Goal: Find specific page/section: Find specific page/section

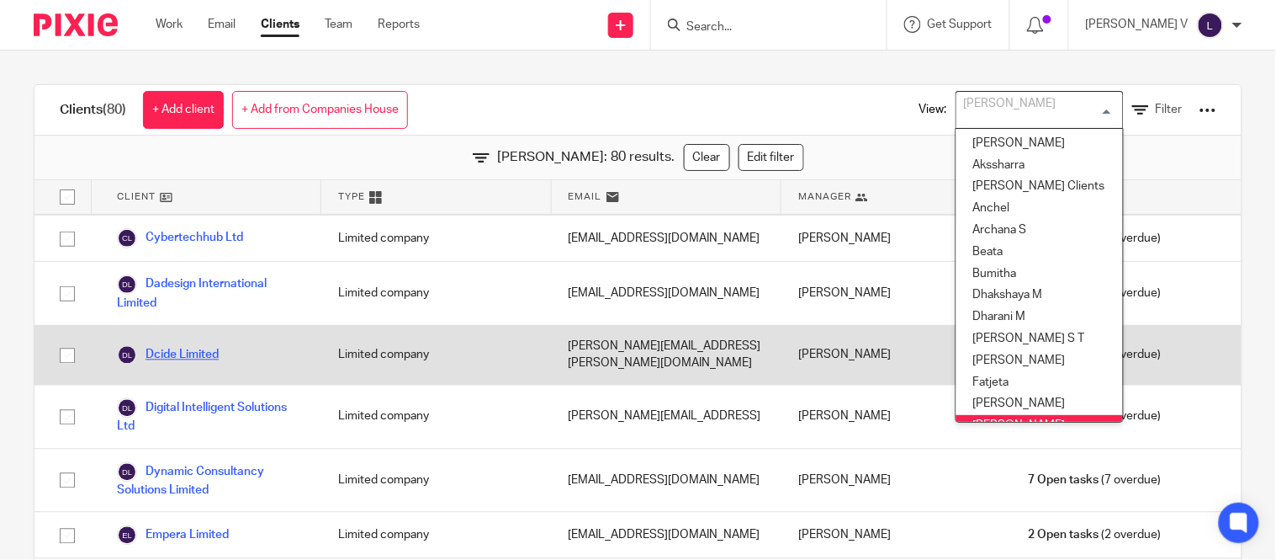
scroll to position [13, 0]
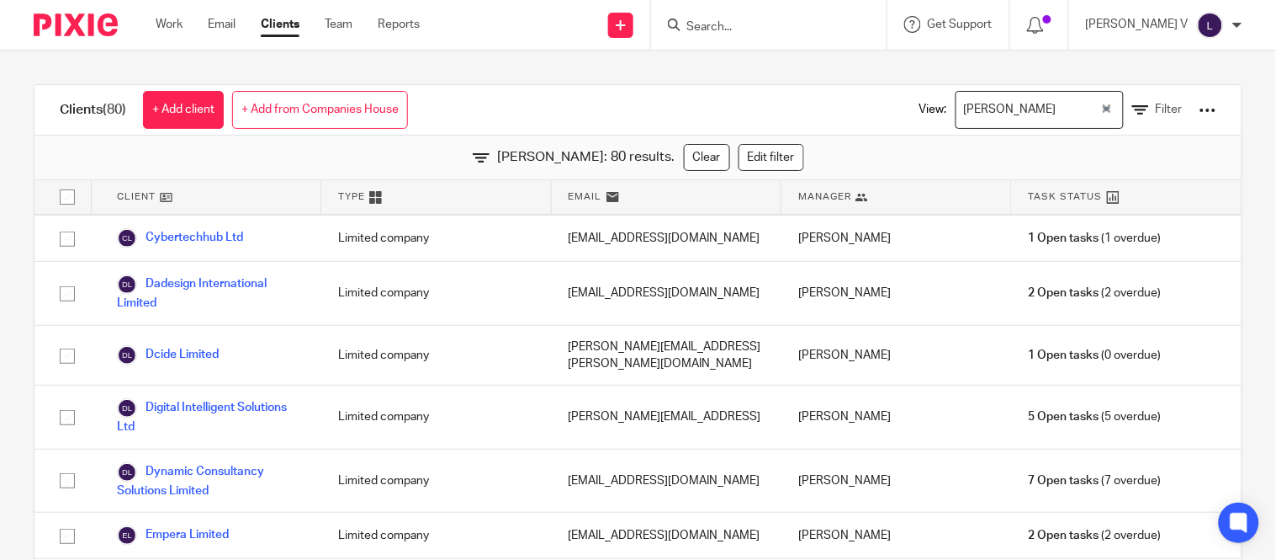
click at [957, 99] on div "[PERSON_NAME]" at bounding box center [1029, 108] width 144 height 33
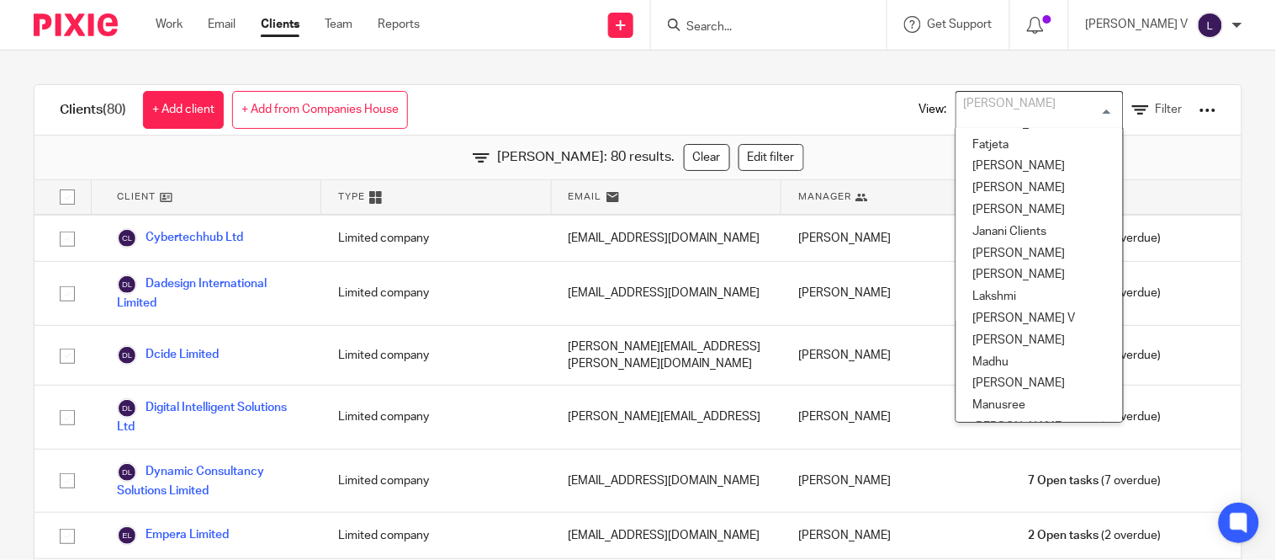
scroll to position [238, 0]
click at [962, 250] on li "Kavya T" at bounding box center [1040, 253] width 167 height 22
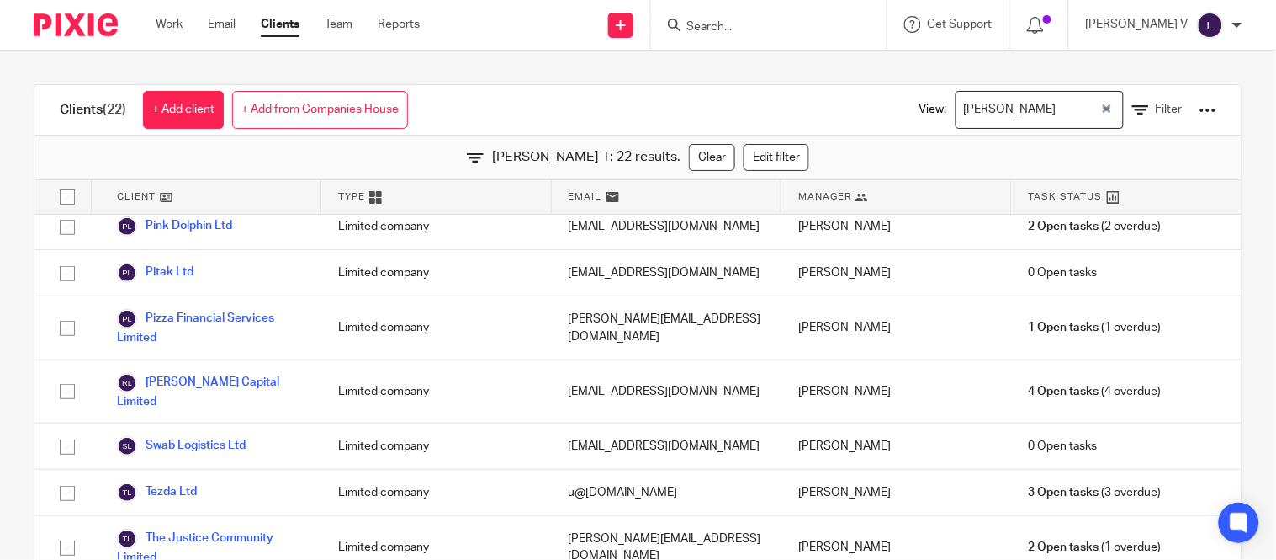
scroll to position [707, 0]
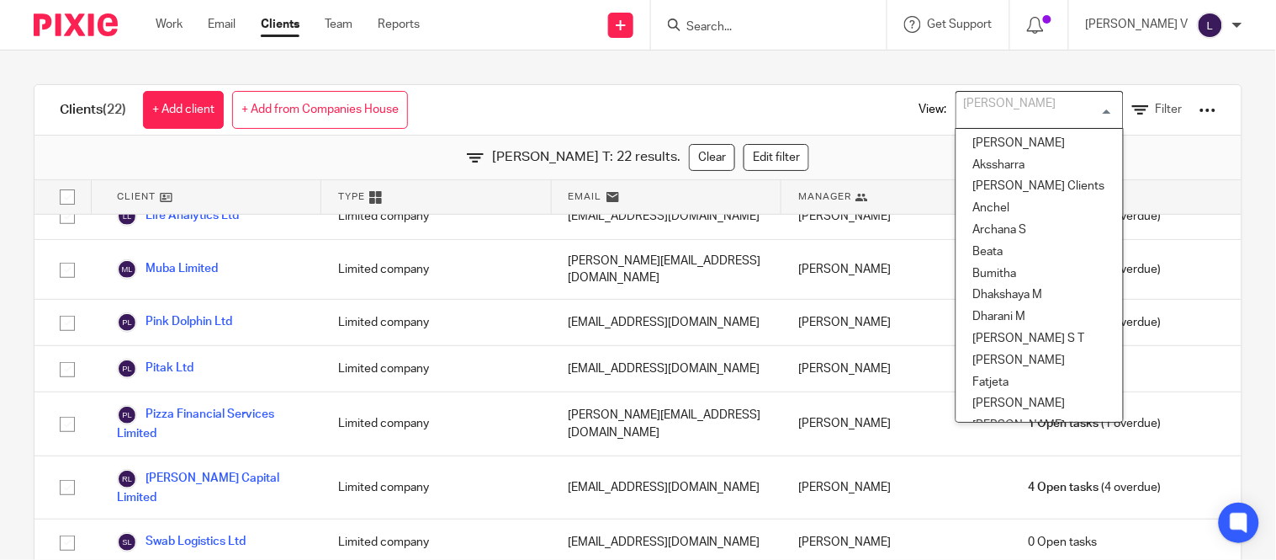
click at [1012, 122] on input "Search for option" at bounding box center [1036, 109] width 156 height 29
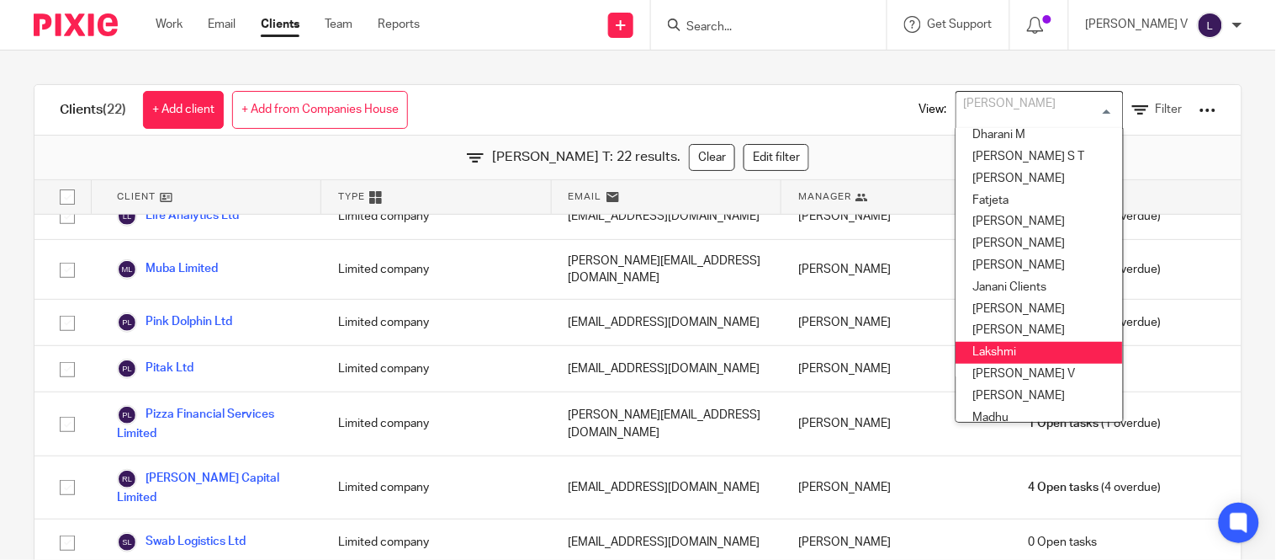
scroll to position [196, 0]
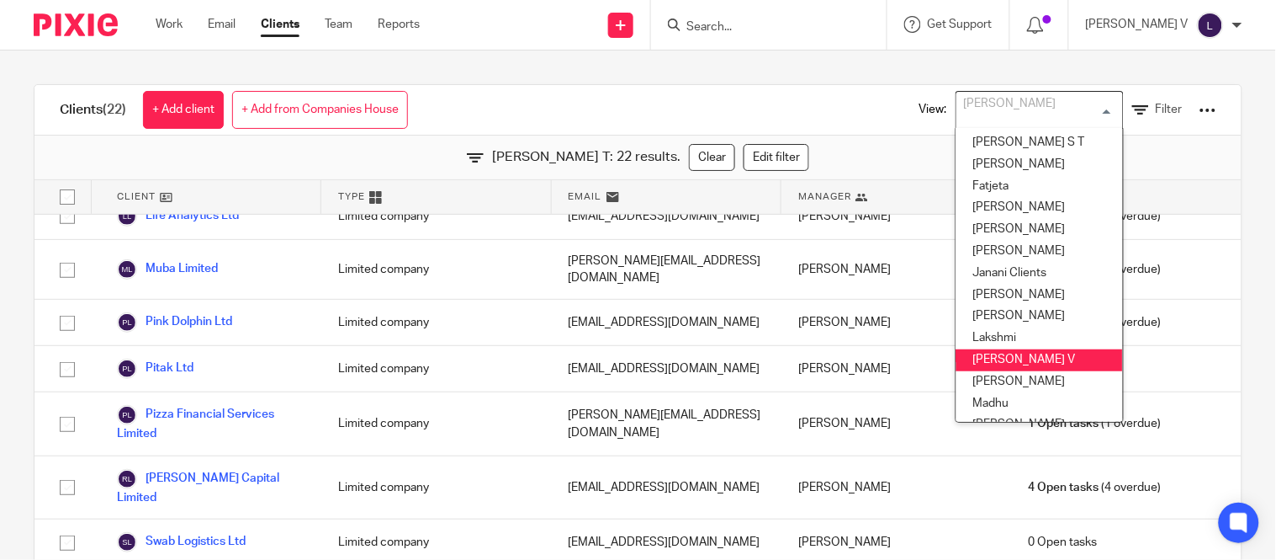
click at [980, 366] on li "[PERSON_NAME] V" at bounding box center [1040, 360] width 167 height 22
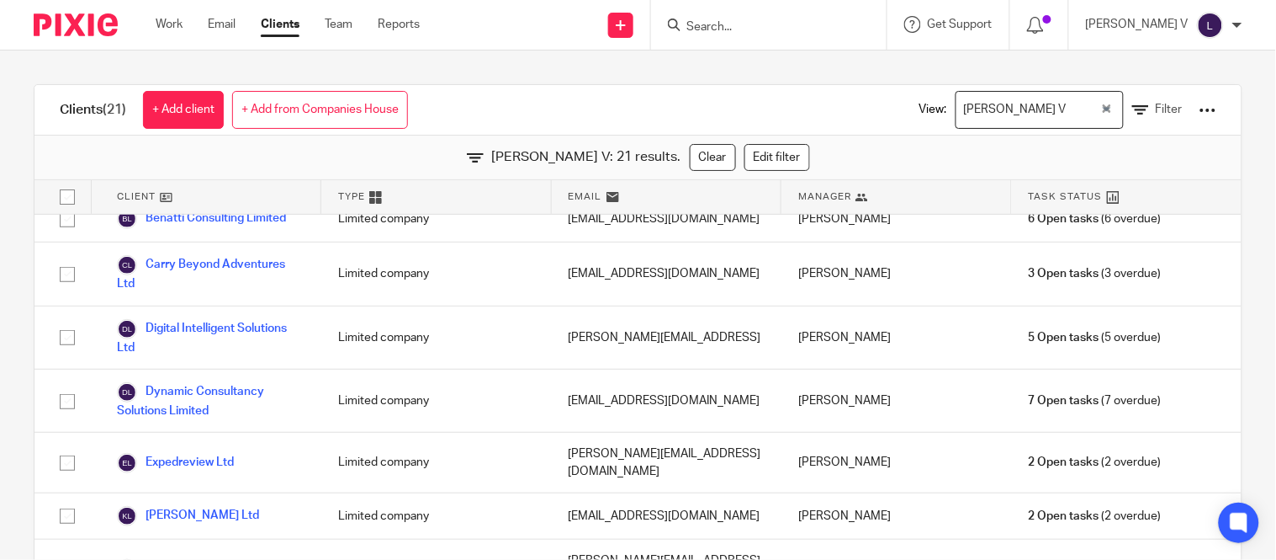
scroll to position [0, 0]
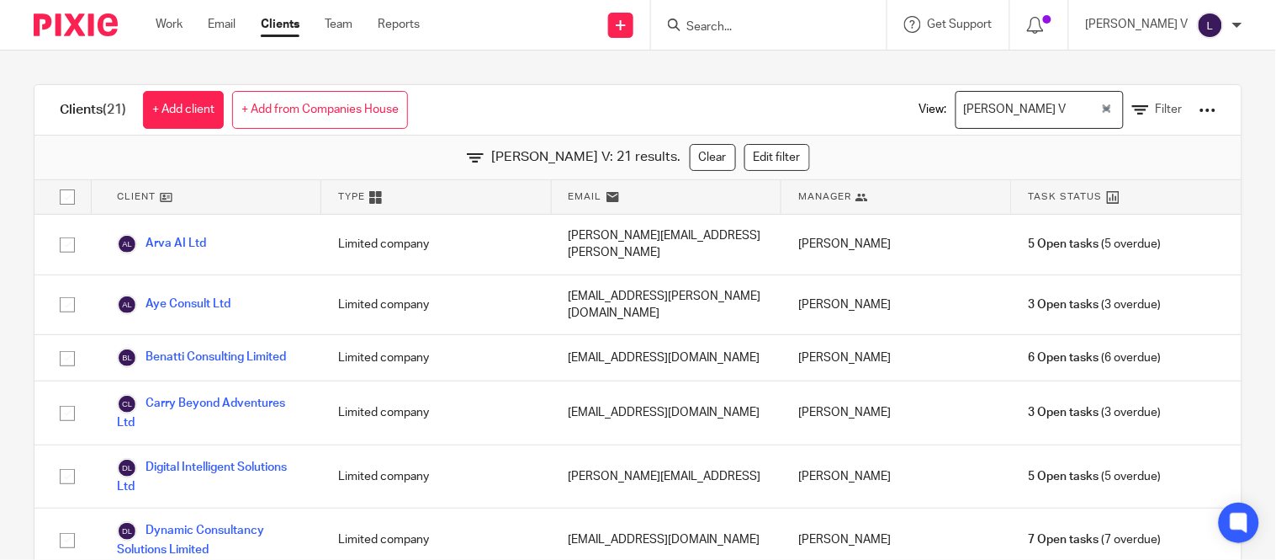
click at [1000, 108] on div "[PERSON_NAME] V" at bounding box center [1029, 108] width 144 height 33
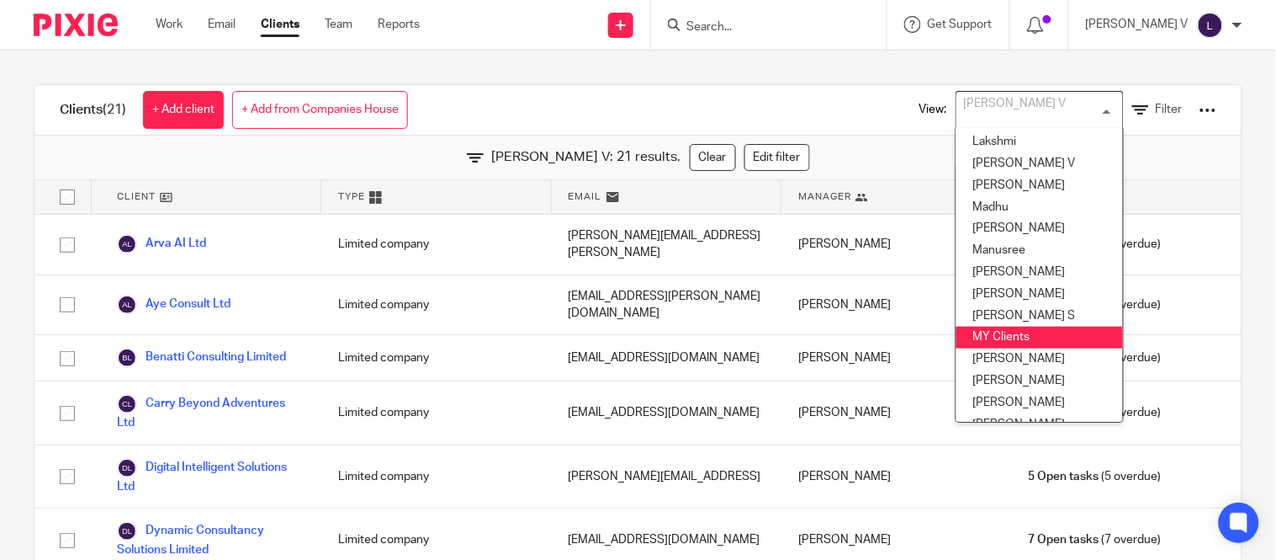
scroll to position [395, 0]
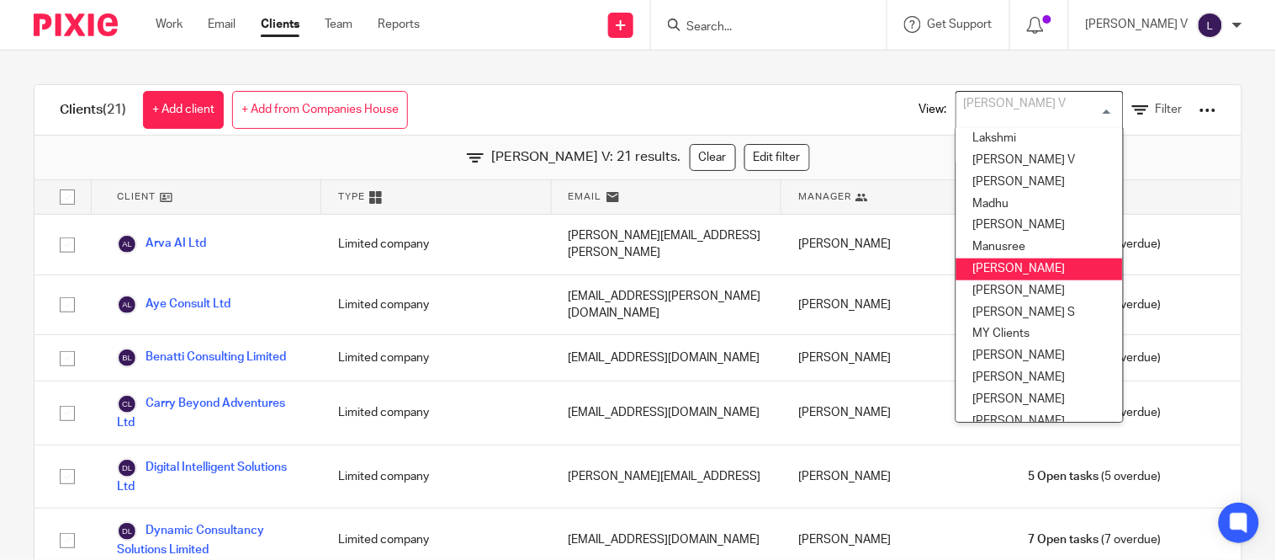
click at [968, 274] on li "Mithun" at bounding box center [1040, 269] width 167 height 22
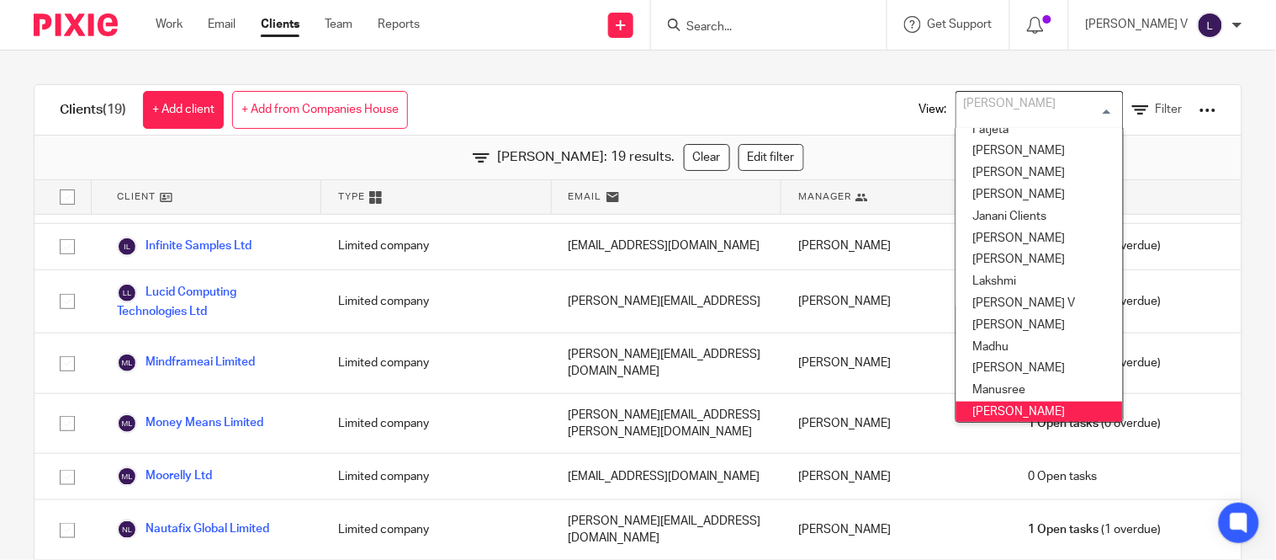
scroll to position [363, 0]
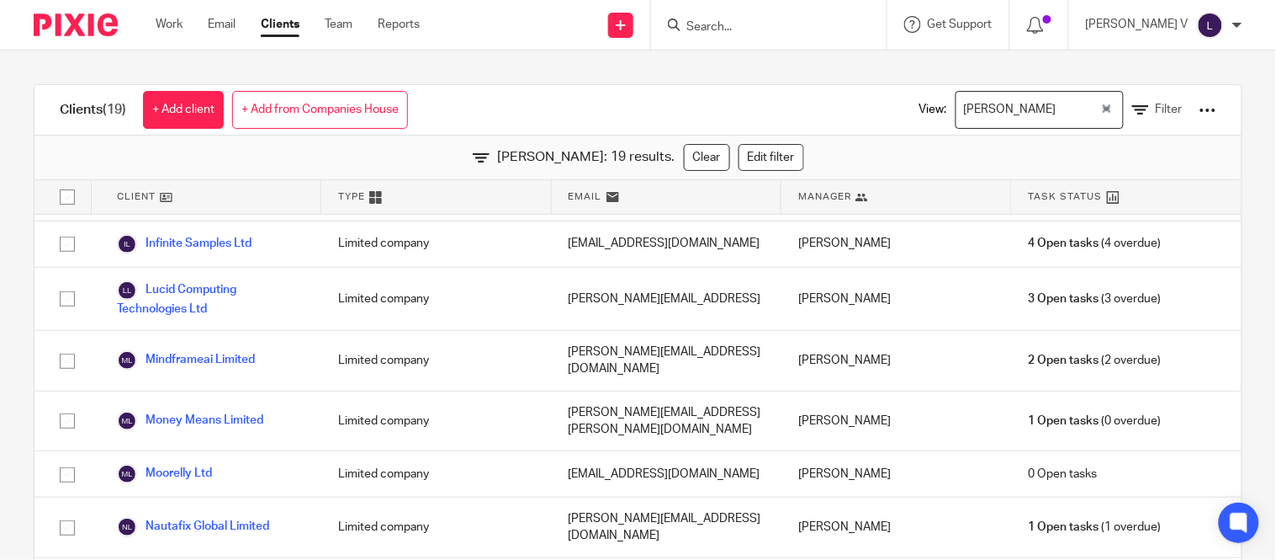
click at [740, 20] on input "Search" at bounding box center [760, 27] width 151 height 15
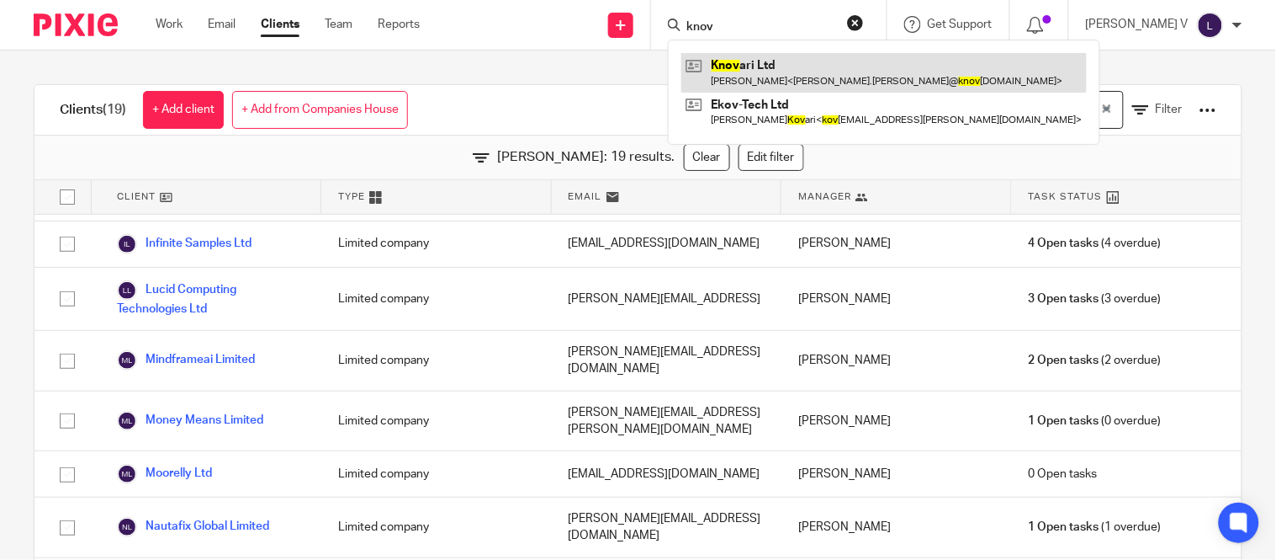
type input "knov"
click at [755, 57] on link at bounding box center [885, 72] width 406 height 39
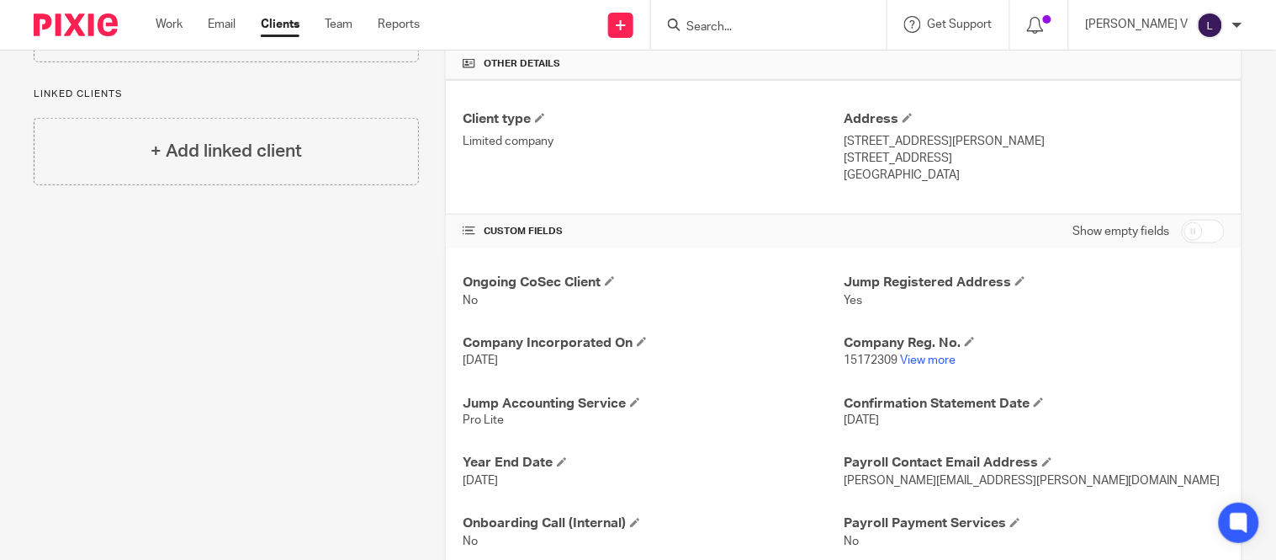
scroll to position [399, 0]
click at [931, 362] on link "View more" at bounding box center [928, 359] width 56 height 12
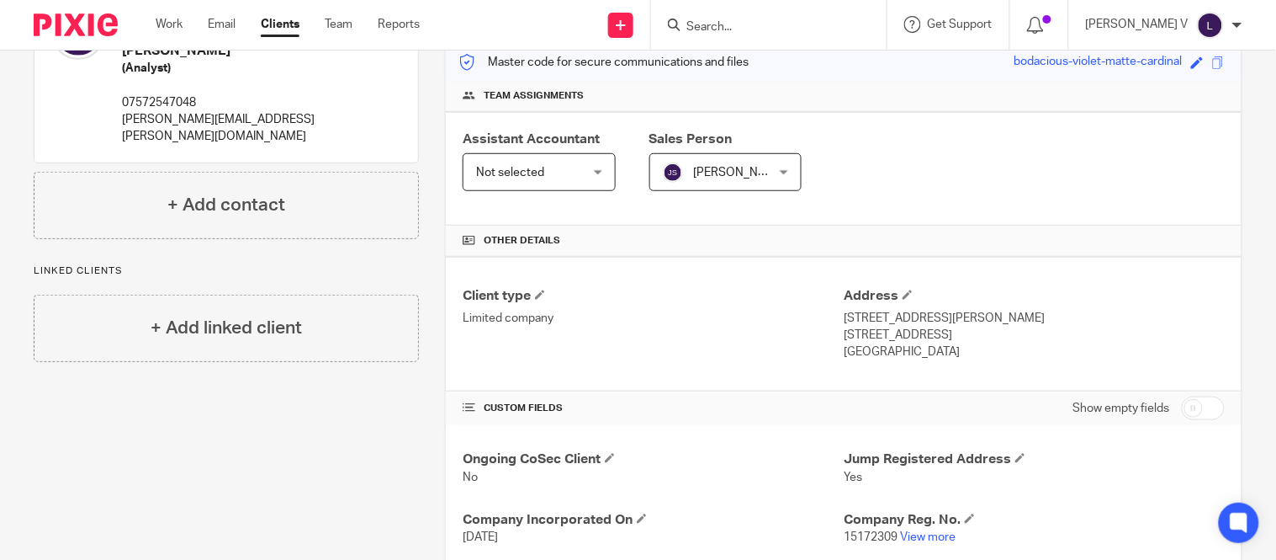
scroll to position [448, 0]
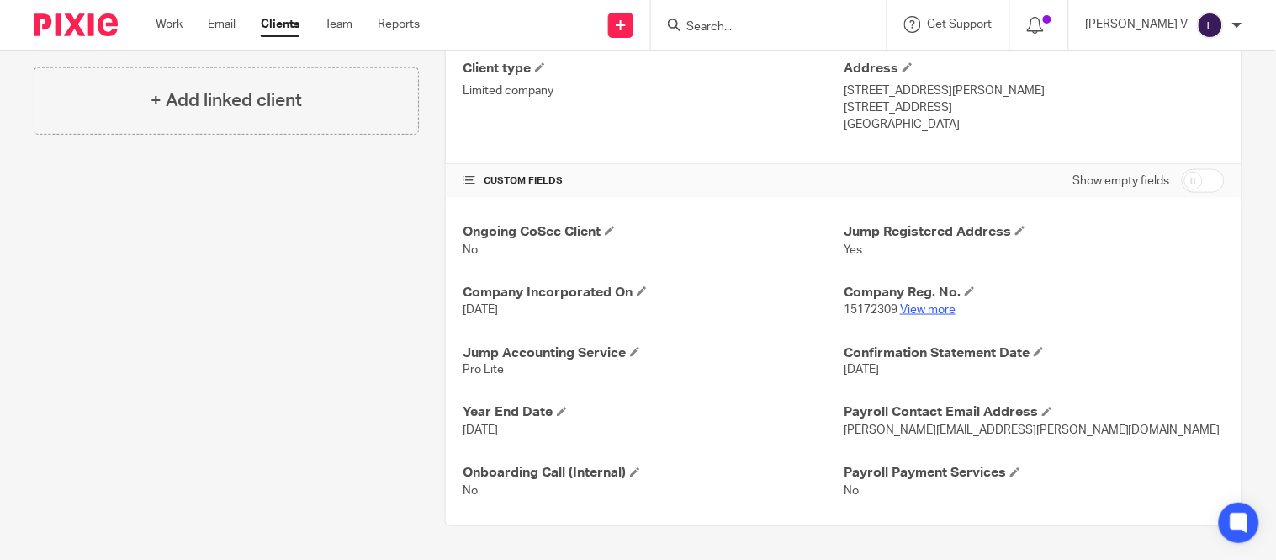
click at [943, 307] on link "View more" at bounding box center [928, 310] width 56 height 12
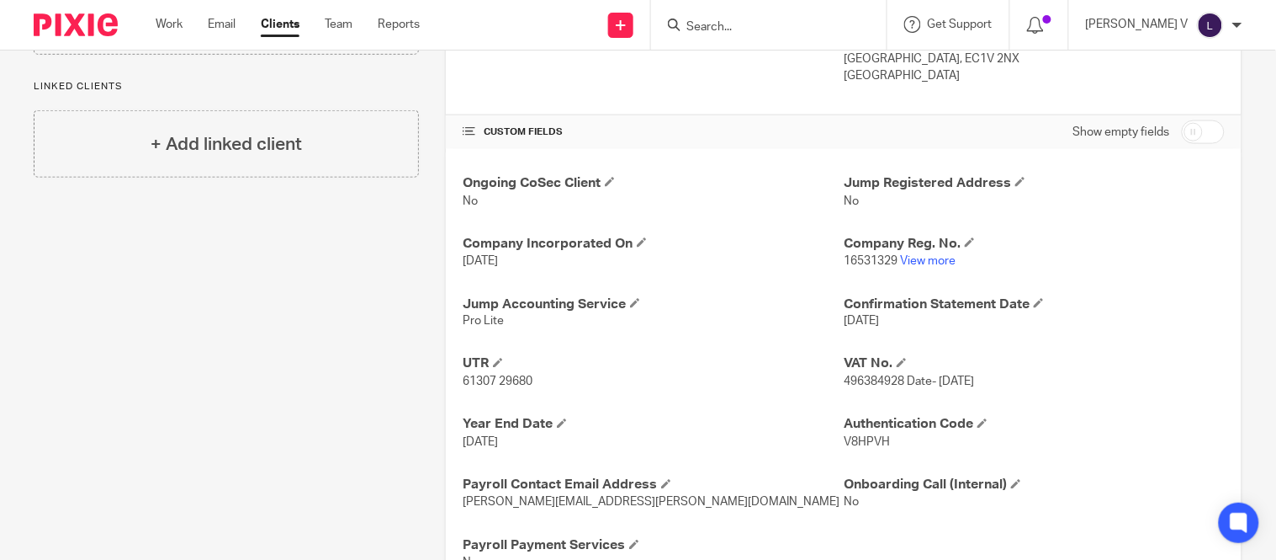
scroll to position [498, 0]
click at [902, 257] on link "View more" at bounding box center [928, 260] width 56 height 12
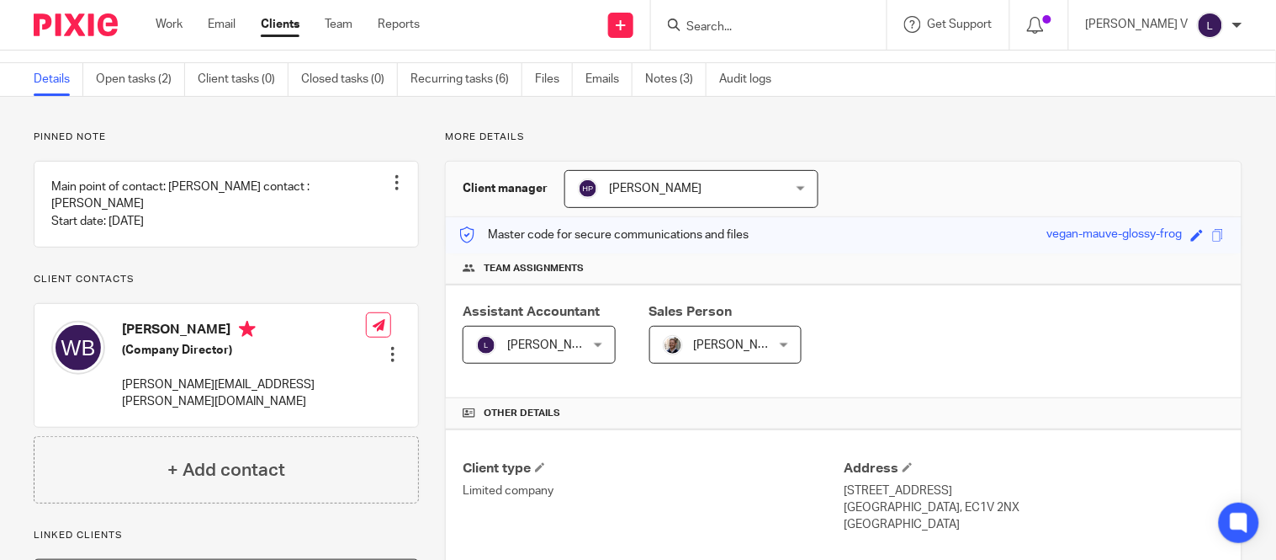
scroll to position [0, 0]
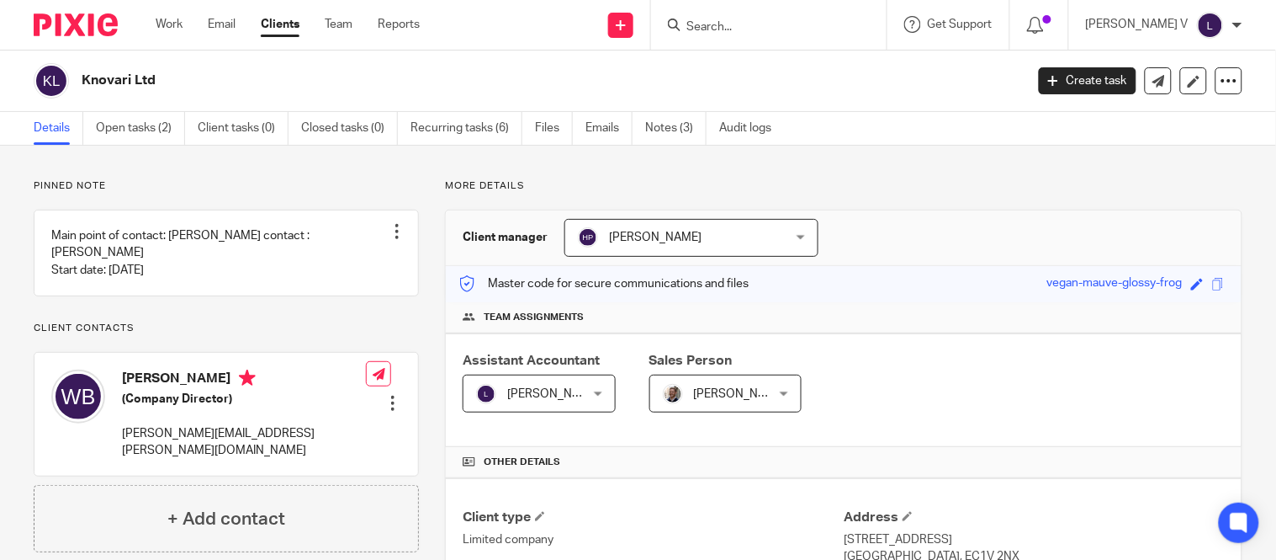
click at [262, 17] on link "Clients" at bounding box center [280, 24] width 39 height 17
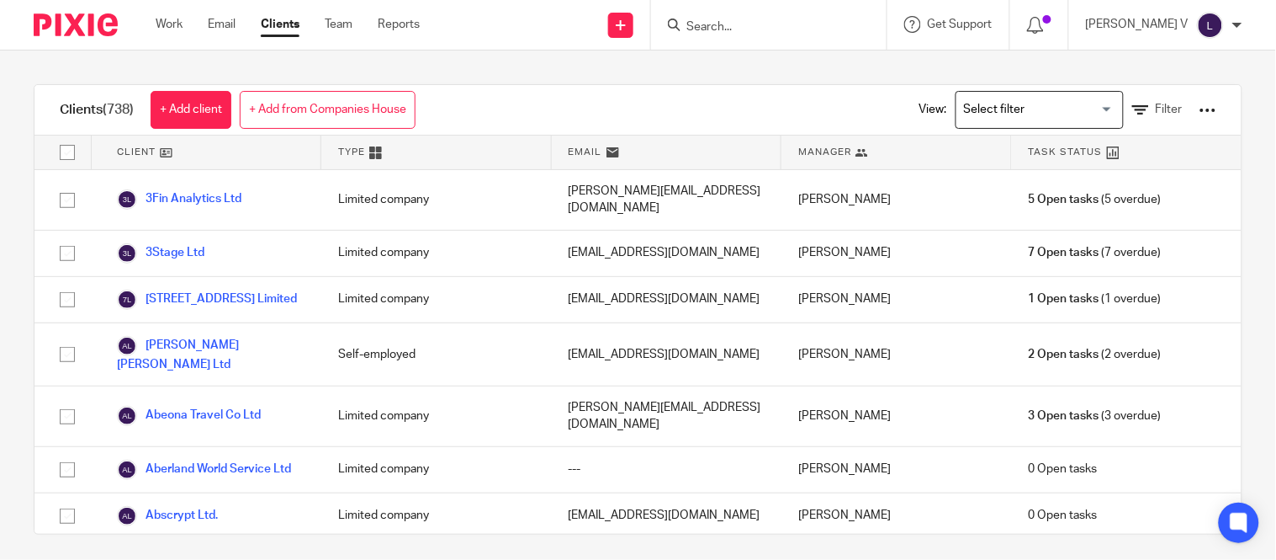
click at [958, 107] on input "Search for option" at bounding box center [1036, 109] width 156 height 29
click at [984, 109] on input "Search for option" at bounding box center [1036, 109] width 156 height 29
click at [966, 102] on input "Search for option" at bounding box center [1036, 109] width 156 height 29
click at [1054, 104] on input "Search for option" at bounding box center [1036, 109] width 156 height 29
click at [980, 103] on input "Search for option" at bounding box center [1036, 109] width 156 height 29
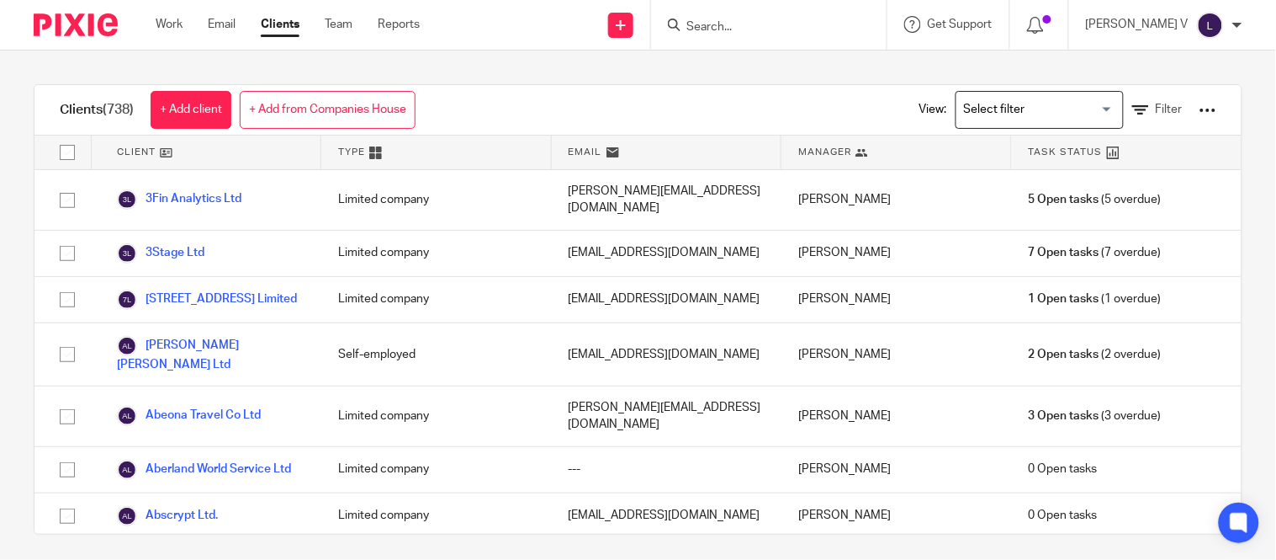
click at [980, 103] on input "Search for option" at bounding box center [1036, 109] width 156 height 29
click at [980, 123] on input "Search for option" at bounding box center [1036, 109] width 156 height 29
click at [781, 104] on div "Clients (738) + Add client + Add from Companies House View: Loading... Aishwary…" at bounding box center [637, 110] width 1207 height 50
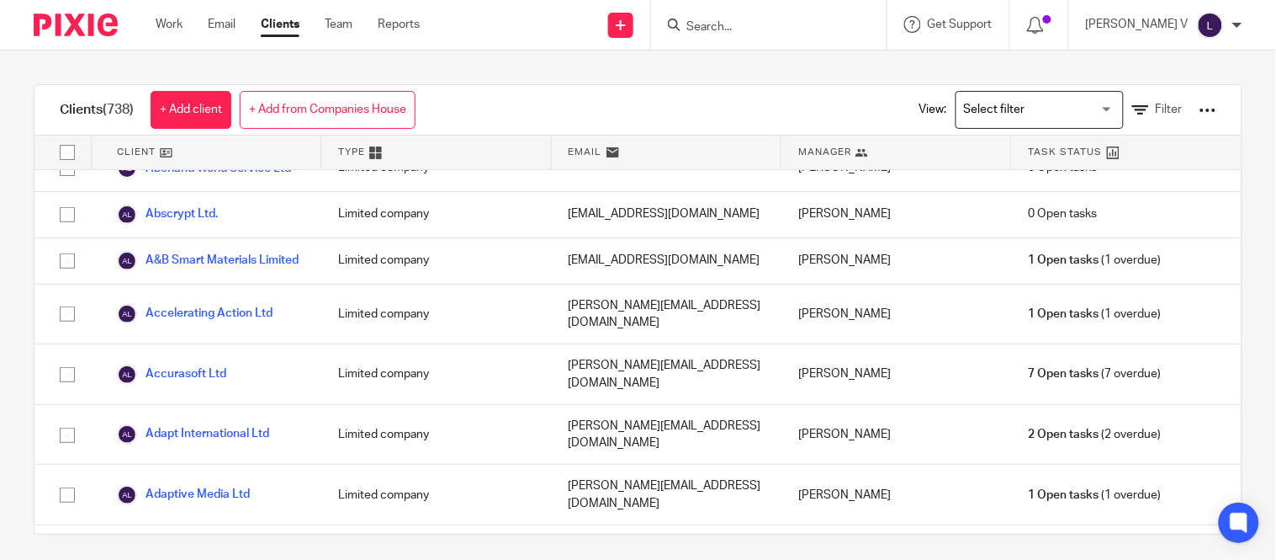
click at [990, 108] on input "Search for option" at bounding box center [1036, 109] width 156 height 29
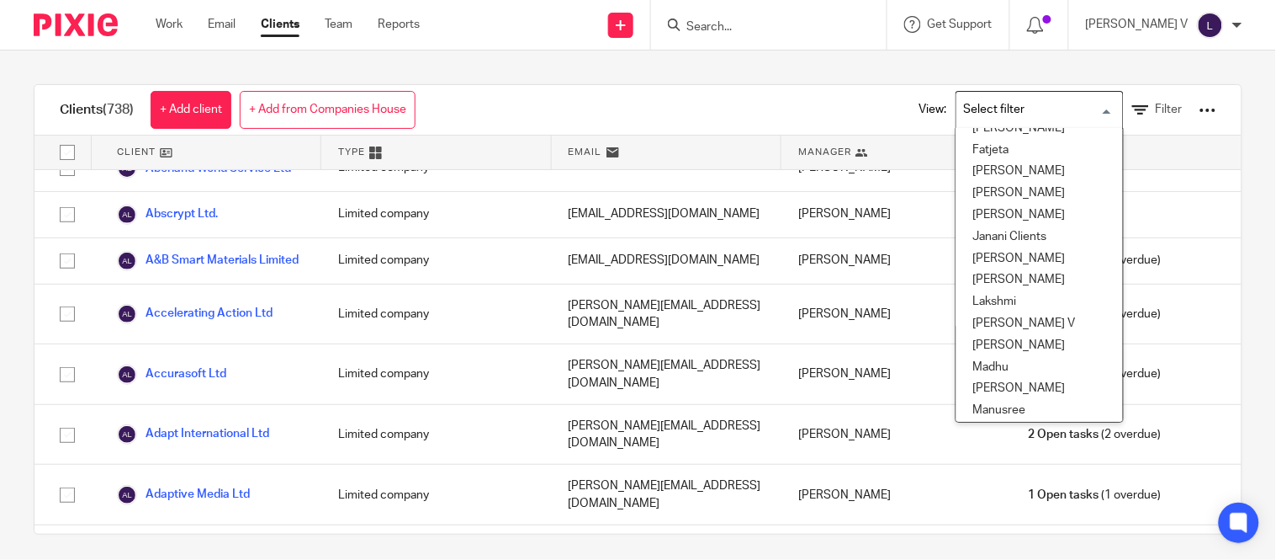
scroll to position [236, 0]
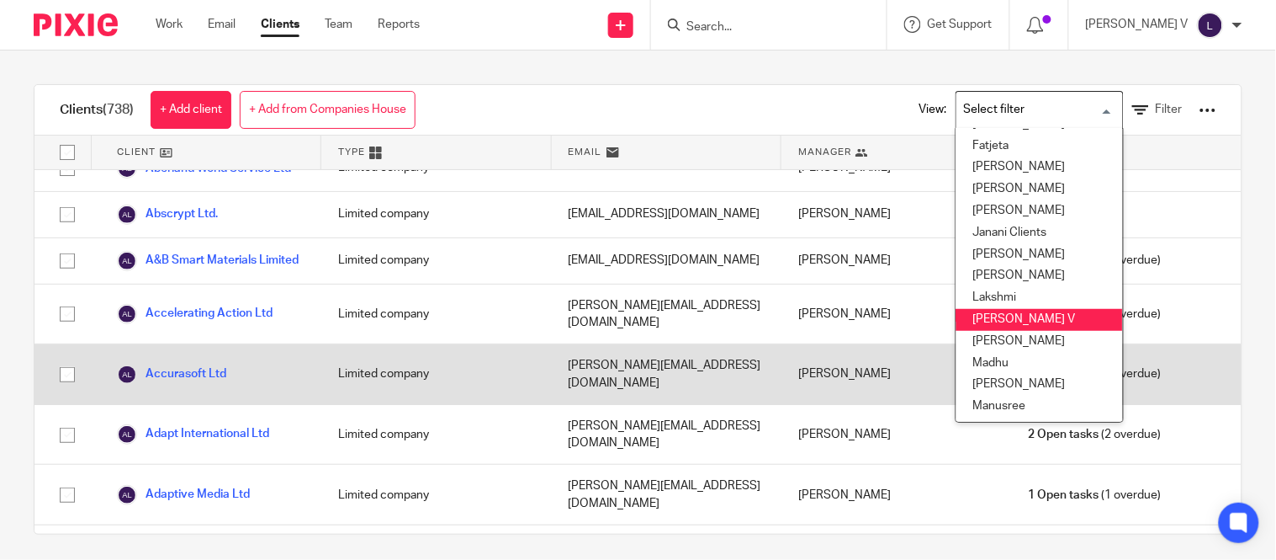
click at [968, 322] on li "[PERSON_NAME] V" at bounding box center [1040, 320] width 167 height 22
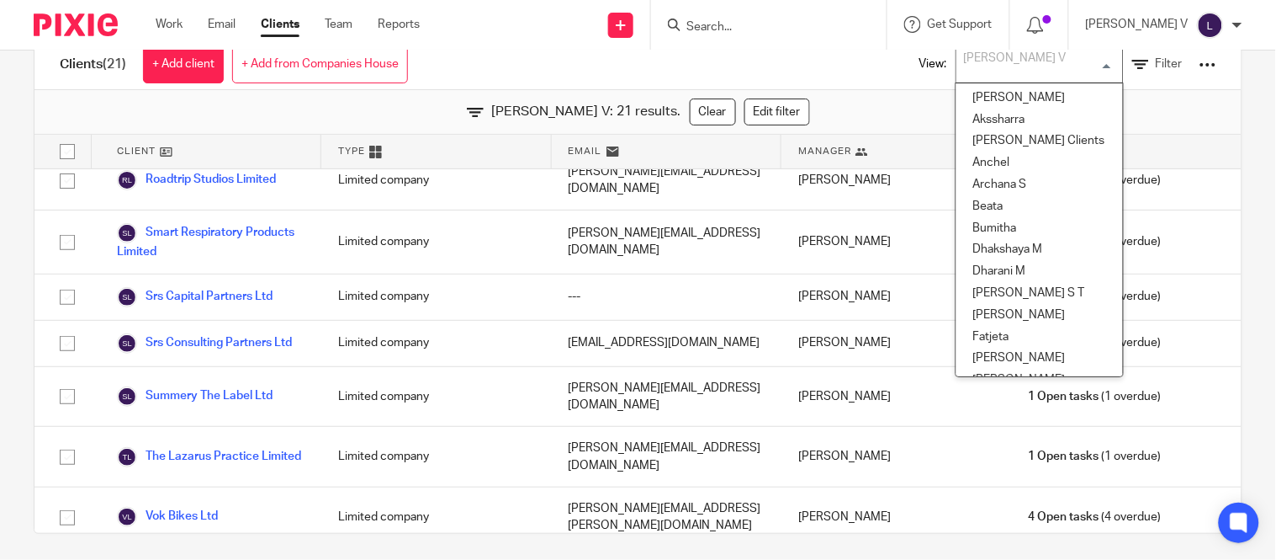
scroll to position [144, 0]
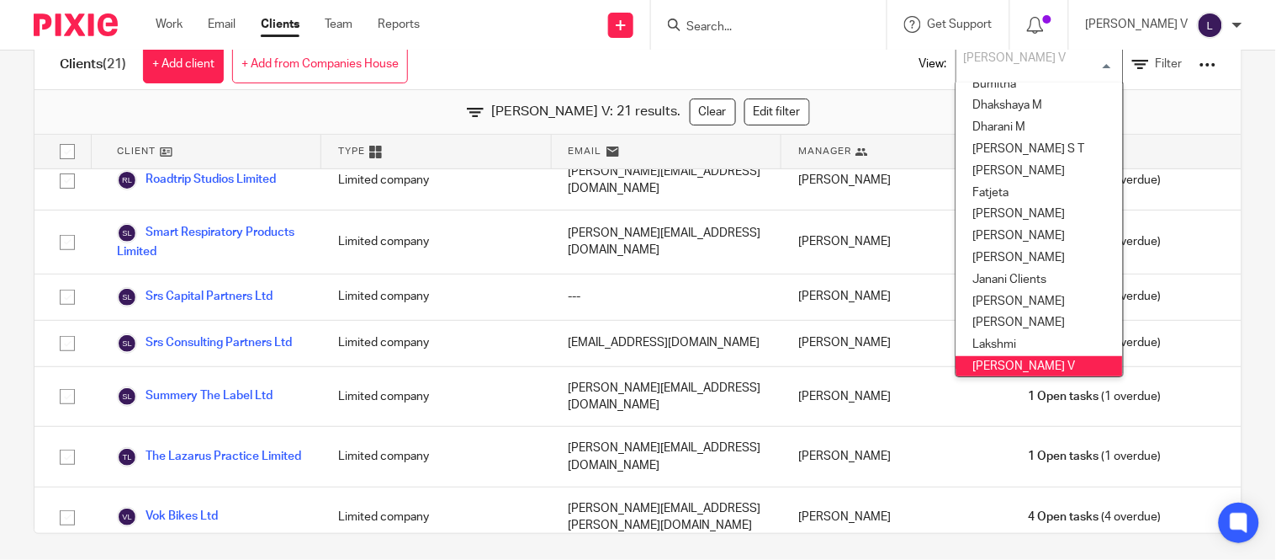
click at [767, 20] on input "Search" at bounding box center [760, 27] width 151 height 15
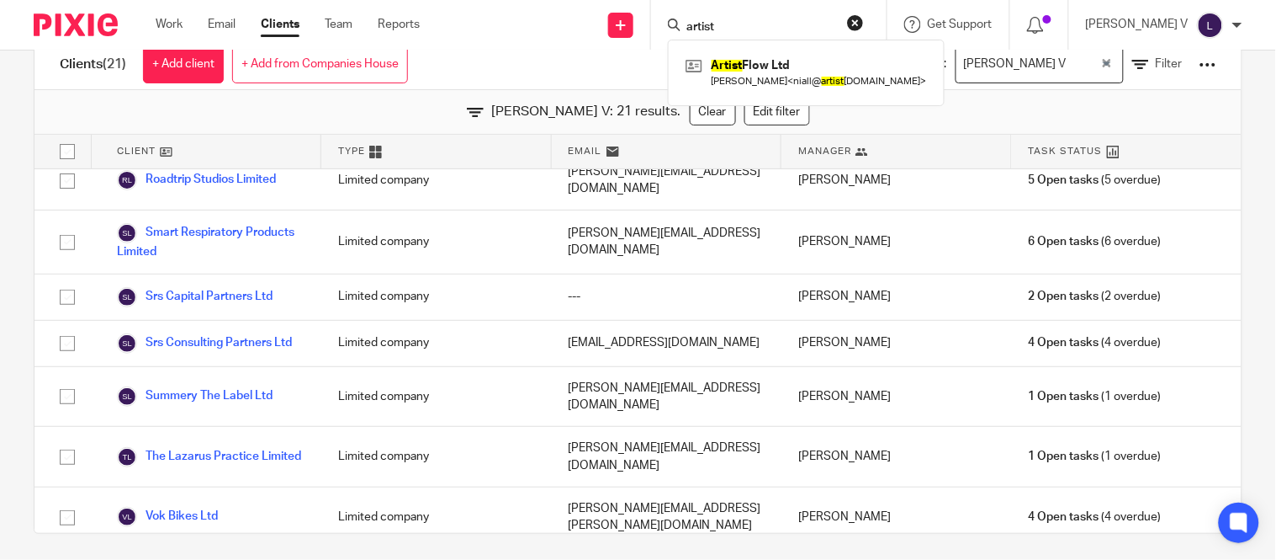
type input "artist"
click at [767, 49] on div "Artist Flow Ltd Niall Patrick Prescott < niall@ artist flow.co.uk >" at bounding box center [806, 73] width 277 height 66
click at [768, 62] on link at bounding box center [807, 72] width 250 height 39
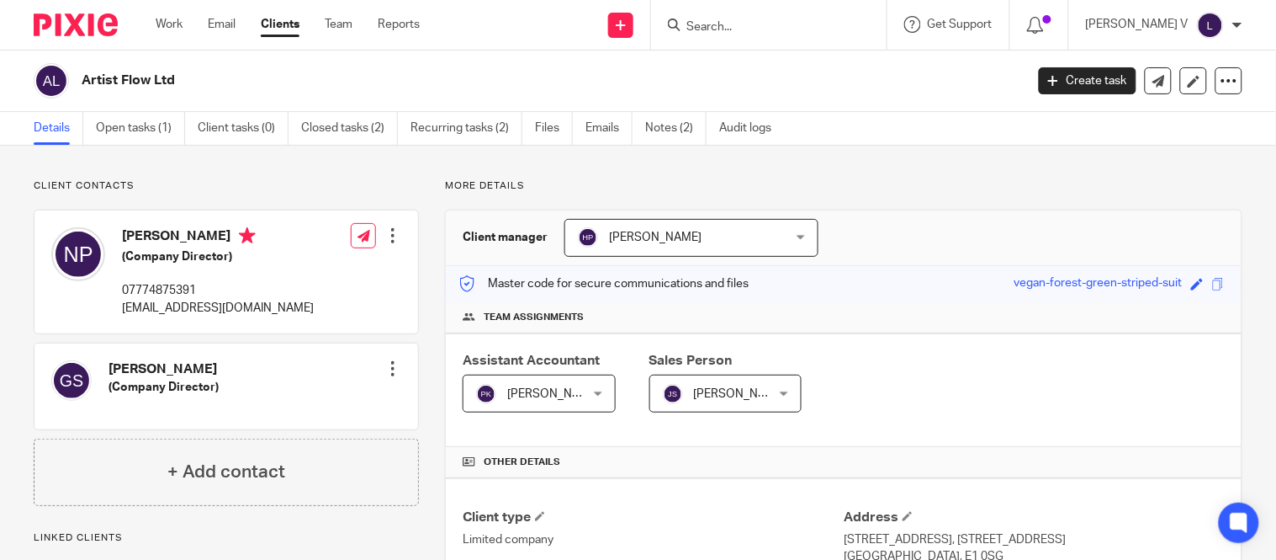
scroll to position [165, 0]
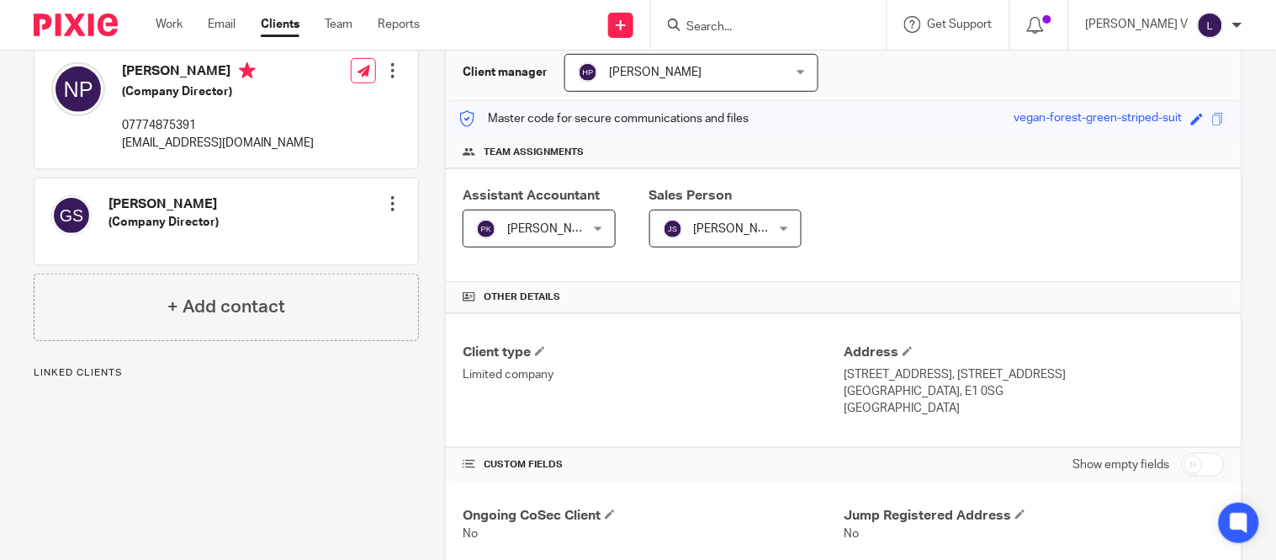
click at [586, 231] on span "[PERSON_NAME]" at bounding box center [553, 229] width 93 height 12
click at [705, 324] on div "Client type Limited company Address [STREET_ADDRESS] [GEOGRAPHIC_DATA], E1 0SG …" at bounding box center [844, 380] width 796 height 135
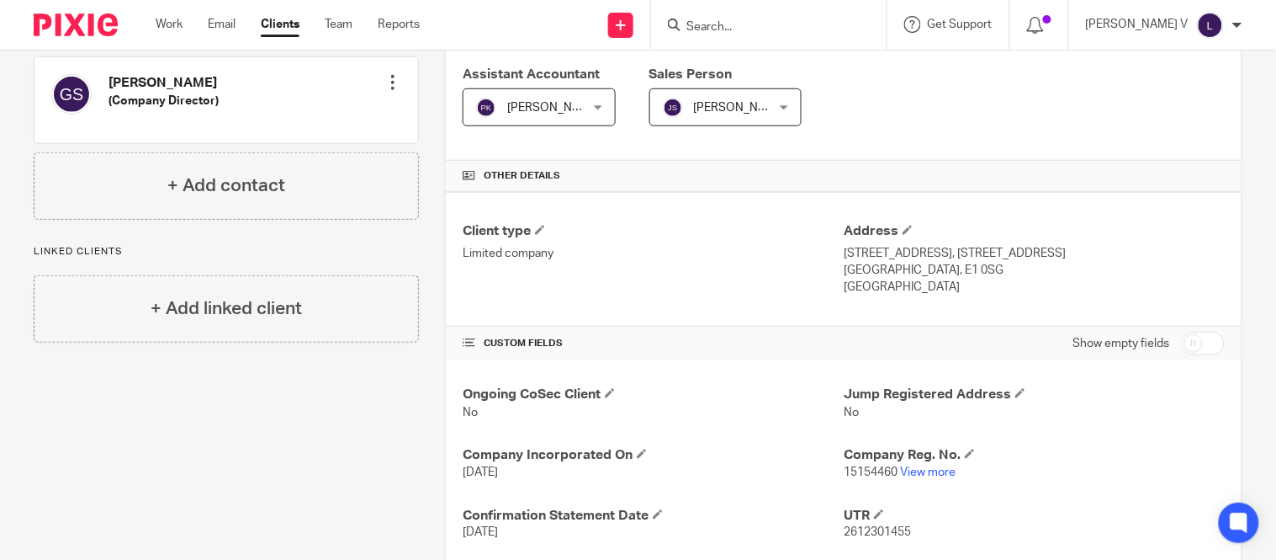
scroll to position [301, 0]
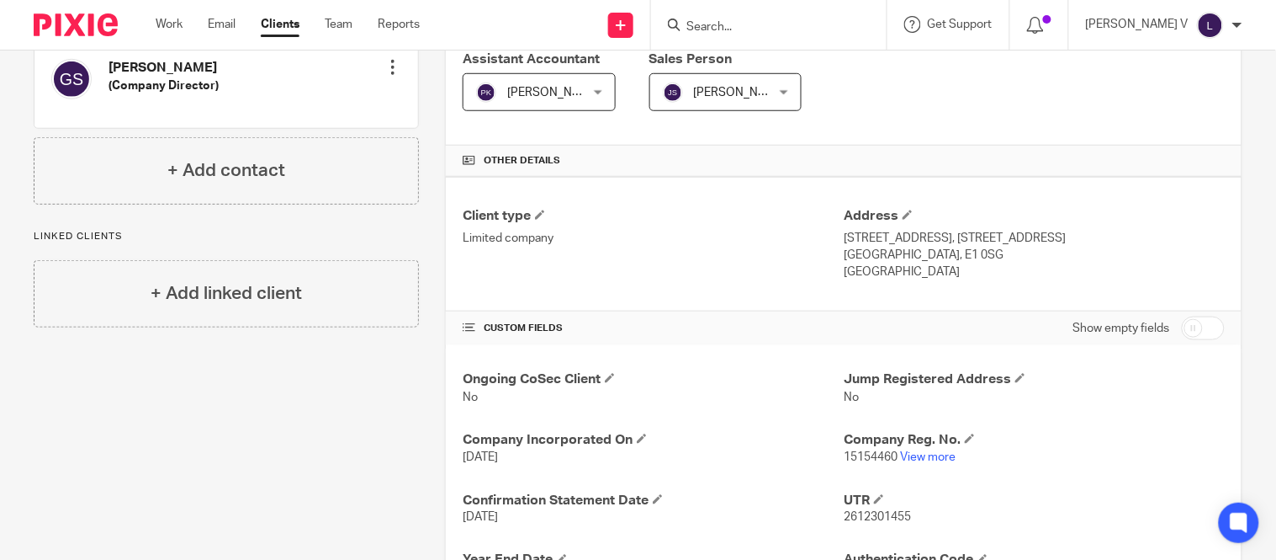
click at [734, 29] on input "Search" at bounding box center [760, 27] width 151 height 15
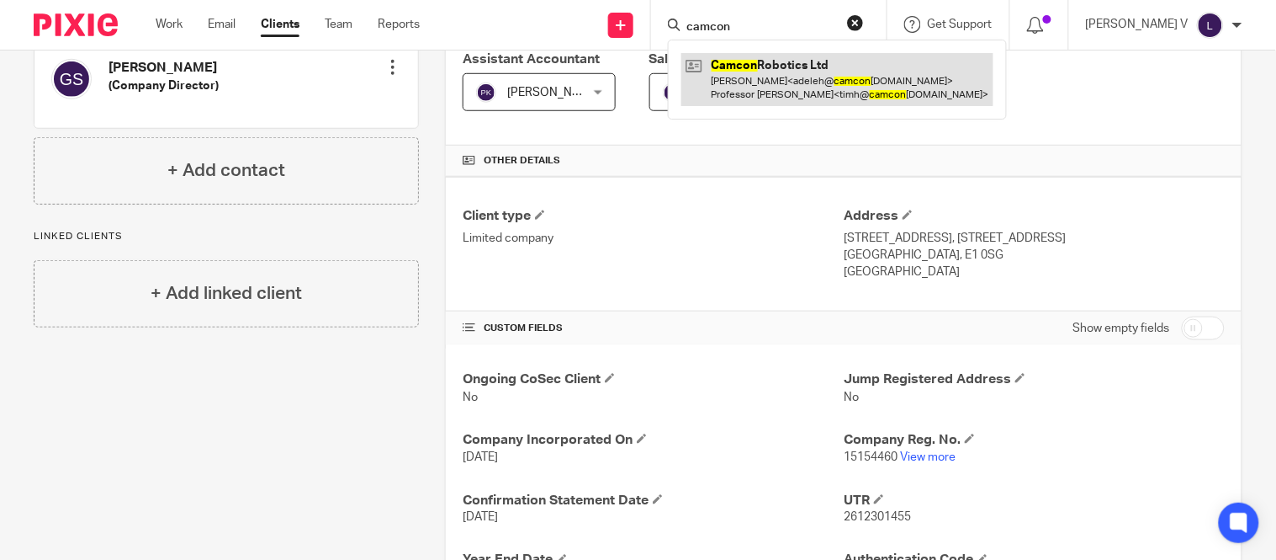
type input "camcon"
click at [788, 66] on link at bounding box center [838, 79] width 312 height 52
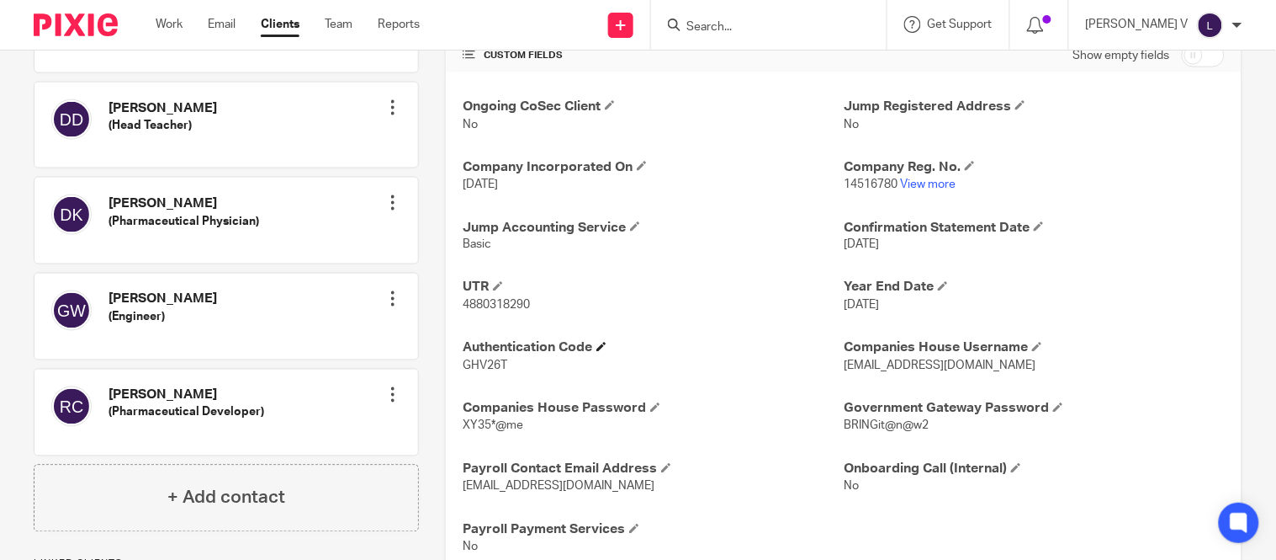
scroll to position [608, 0]
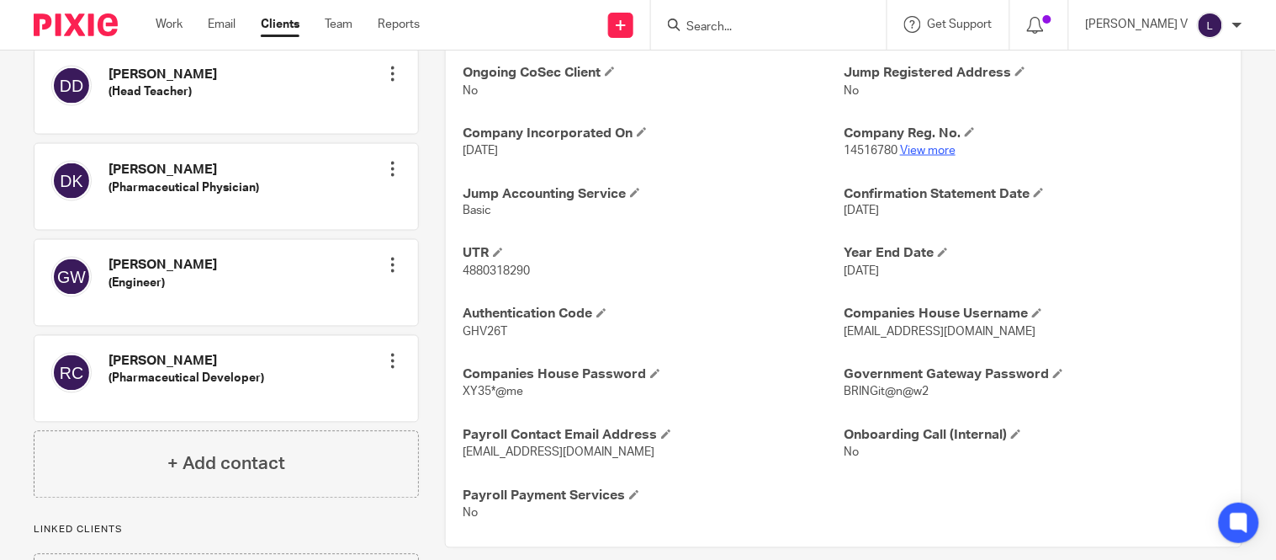
click at [922, 155] on link "View more" at bounding box center [928, 151] width 56 height 12
click at [735, 27] on input "Search" at bounding box center [760, 27] width 151 height 15
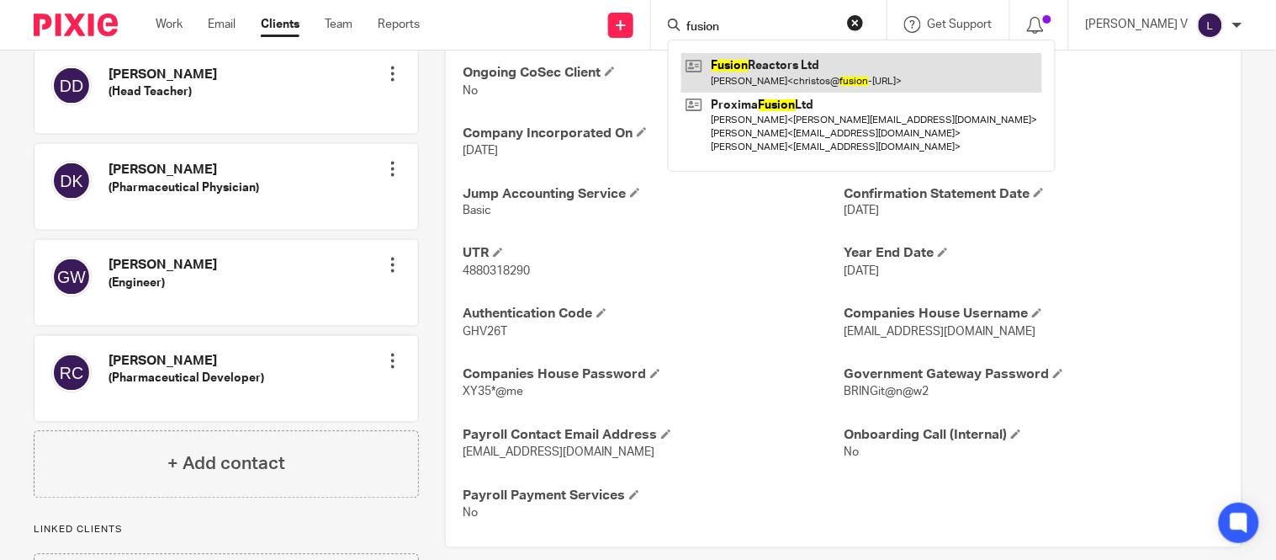
type input "fusion"
click at [777, 56] on link at bounding box center [862, 72] width 361 height 39
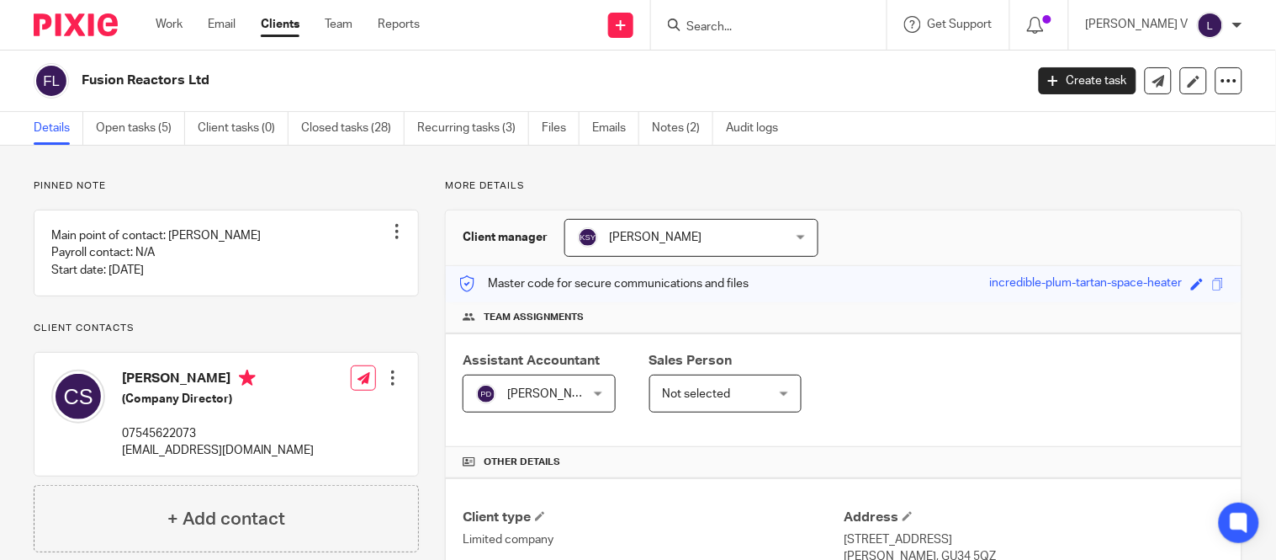
scroll to position [279, 0]
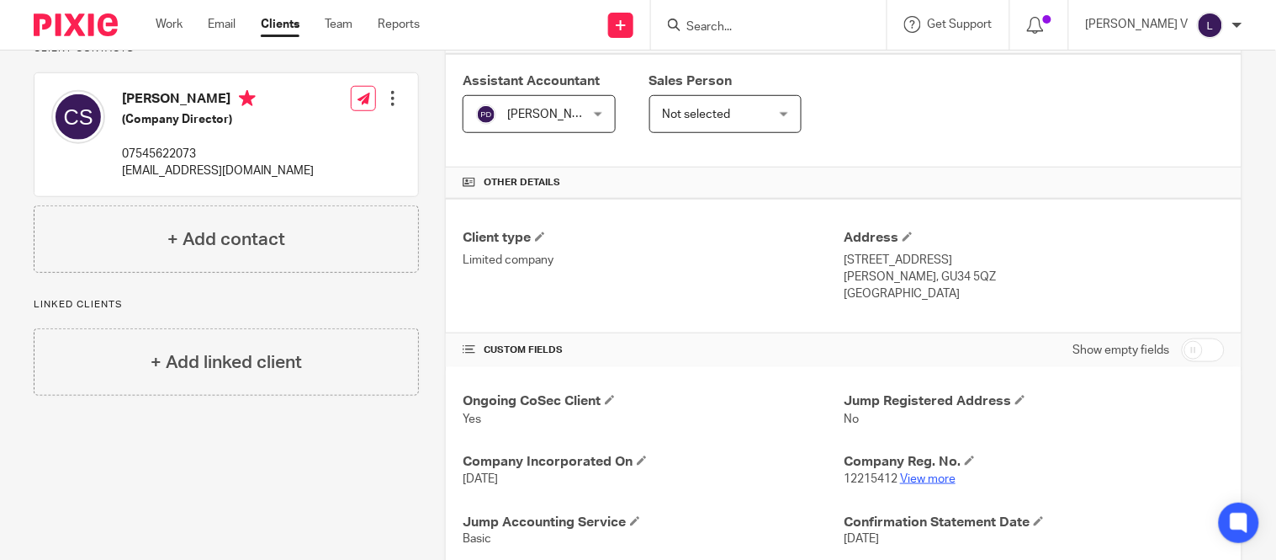
click at [906, 478] on link "View more" at bounding box center [928, 479] width 56 height 12
click at [751, 31] on input "Search" at bounding box center [760, 27] width 151 height 15
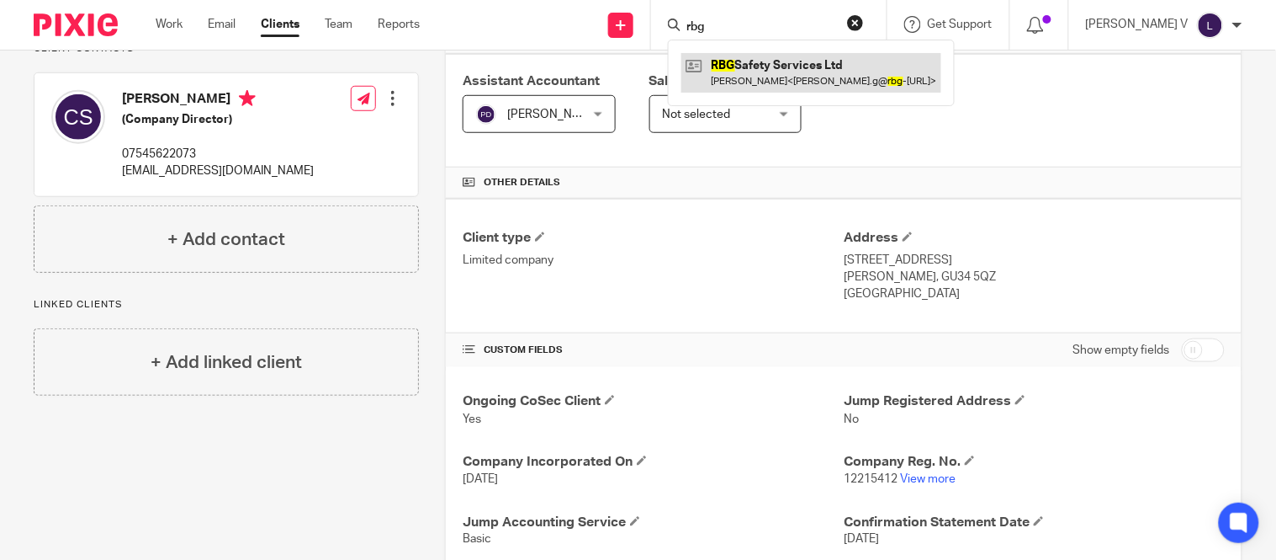
type input "rbg"
click at [754, 54] on link at bounding box center [812, 72] width 260 height 39
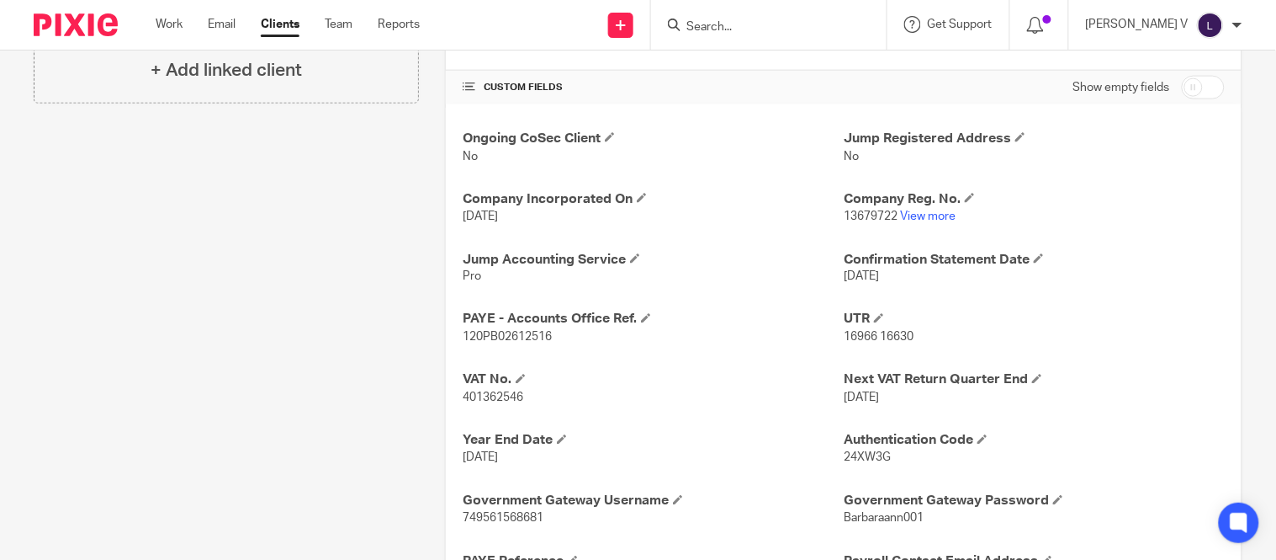
scroll to position [549, 0]
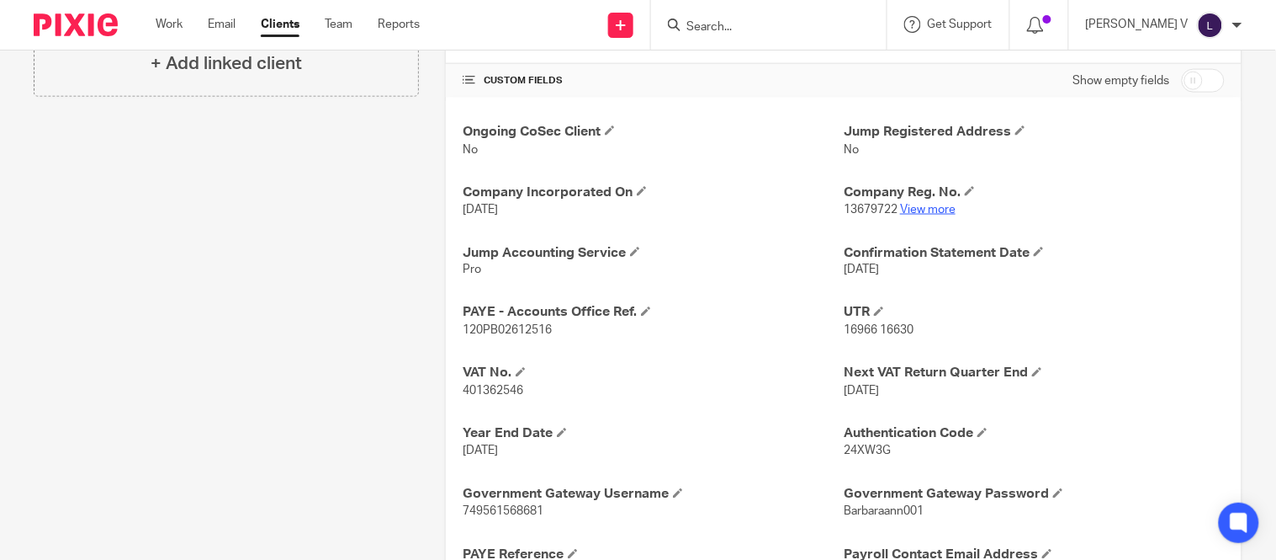
click at [920, 208] on link "View more" at bounding box center [928, 210] width 56 height 12
click at [745, 19] on form at bounding box center [774, 24] width 179 height 21
click at [743, 20] on input "Search" at bounding box center [760, 27] width 151 height 15
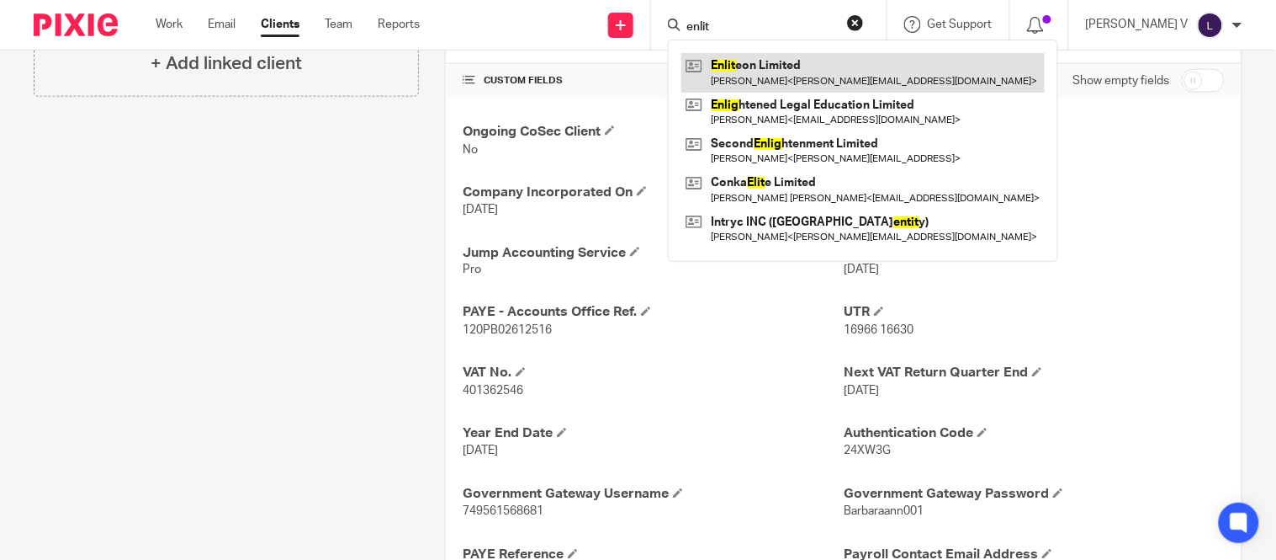
type input "enlit"
click at [767, 56] on link at bounding box center [864, 72] width 364 height 39
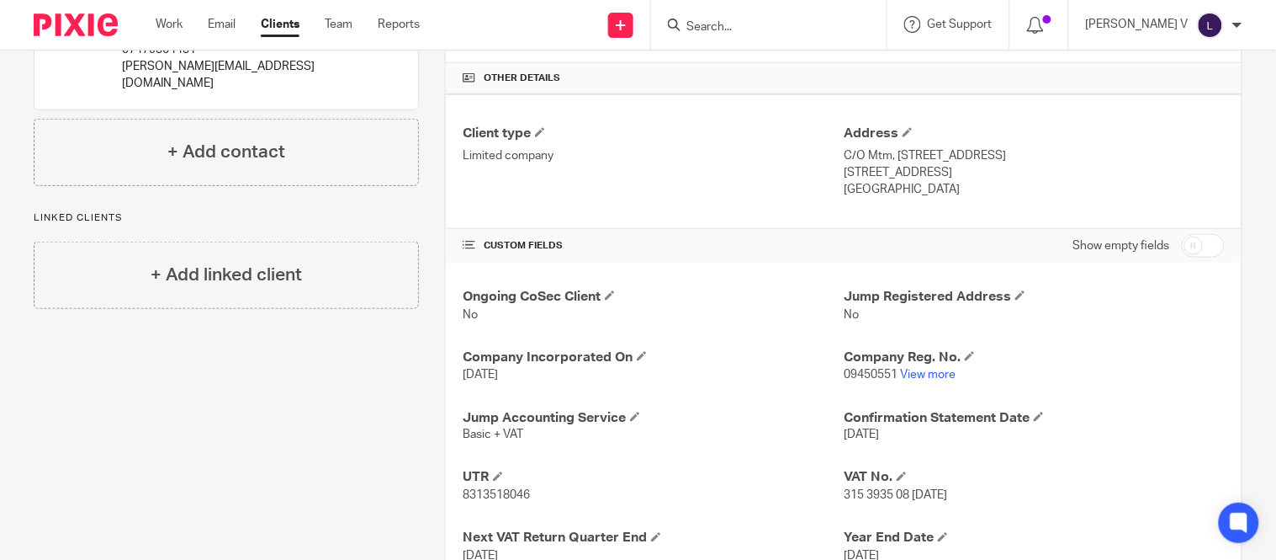
scroll to position [570, 0]
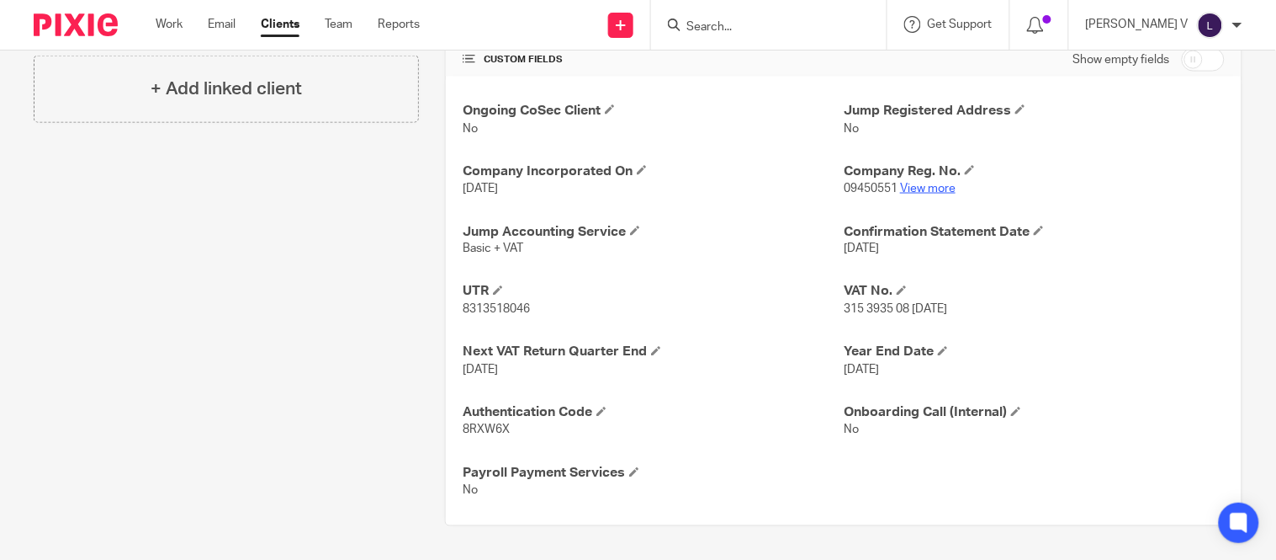
click at [911, 188] on link "View more" at bounding box center [928, 189] width 56 height 12
click at [749, 27] on input "Search" at bounding box center [760, 27] width 151 height 15
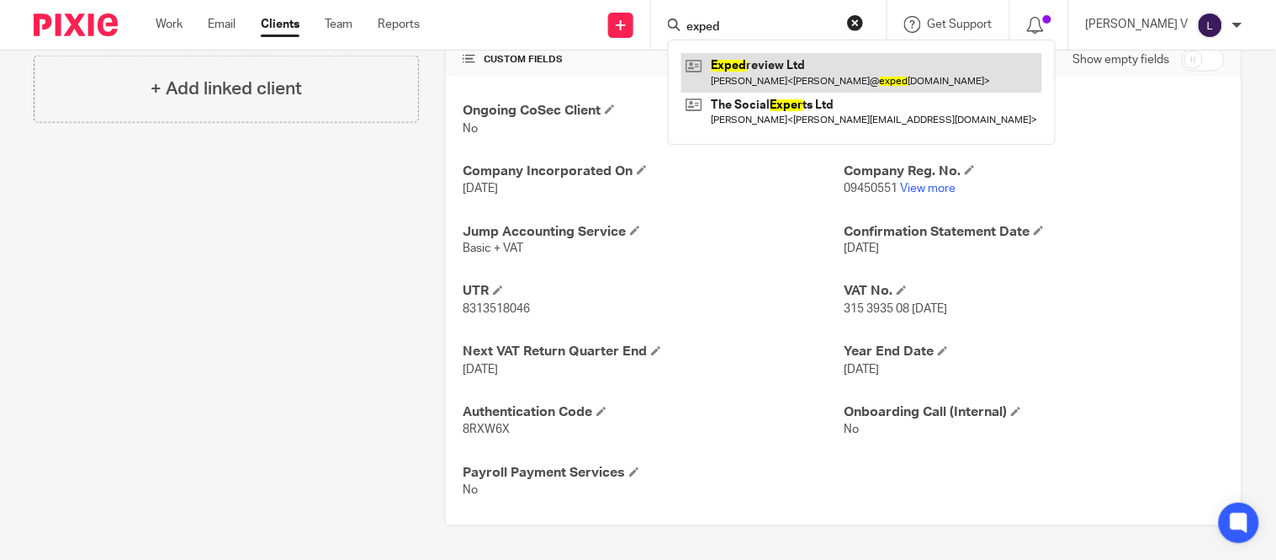
type input "exped"
click at [760, 56] on link at bounding box center [862, 72] width 361 height 39
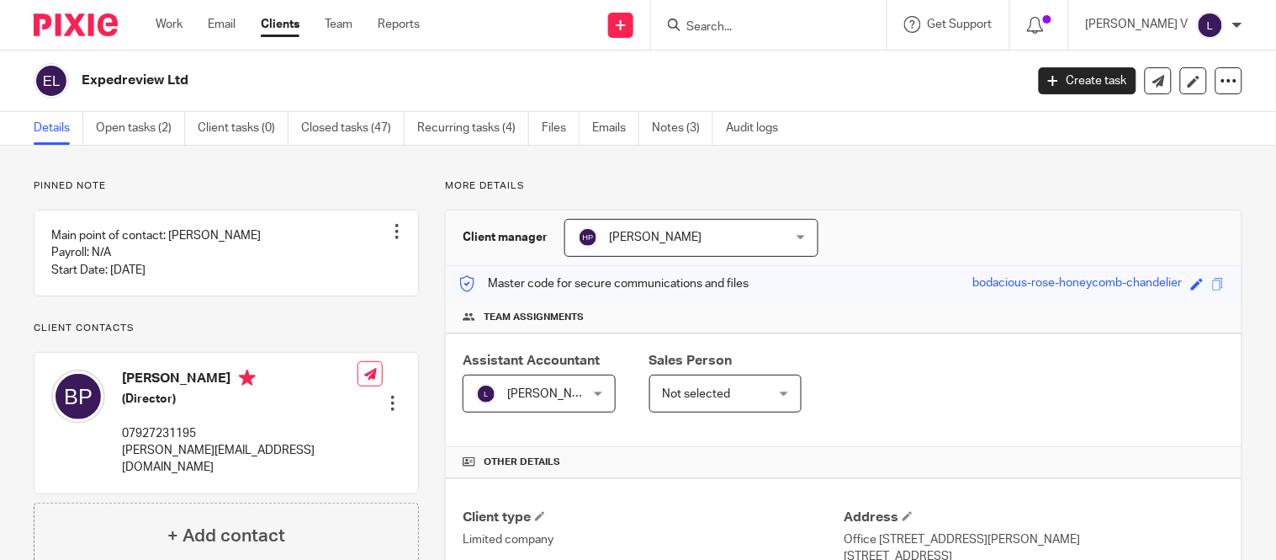
scroll to position [391, 0]
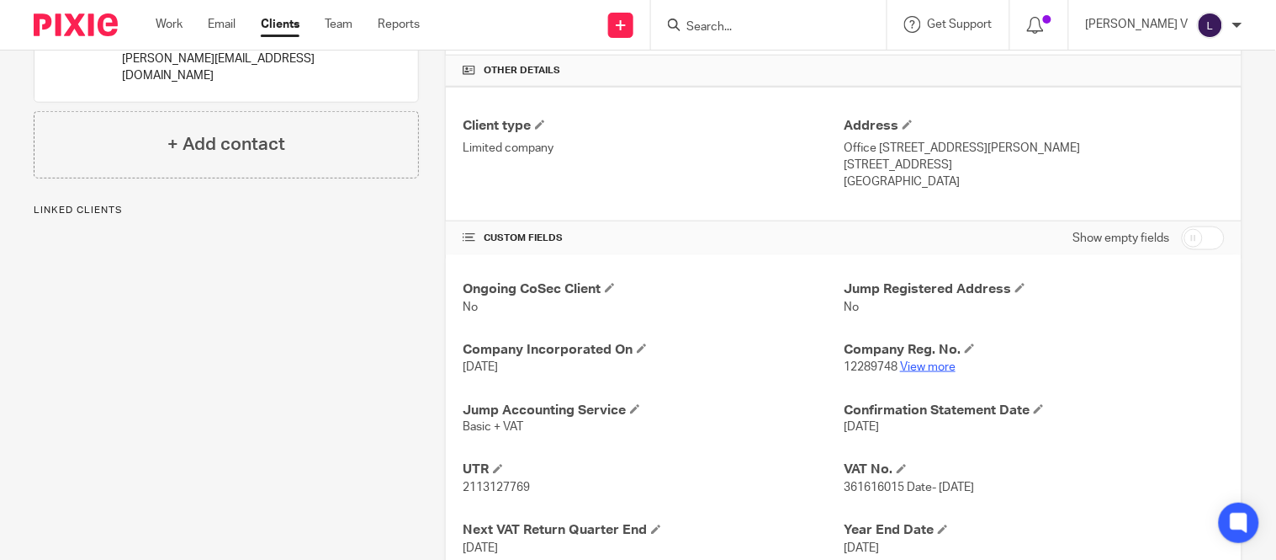
click at [909, 364] on link "View more" at bounding box center [928, 367] width 56 height 12
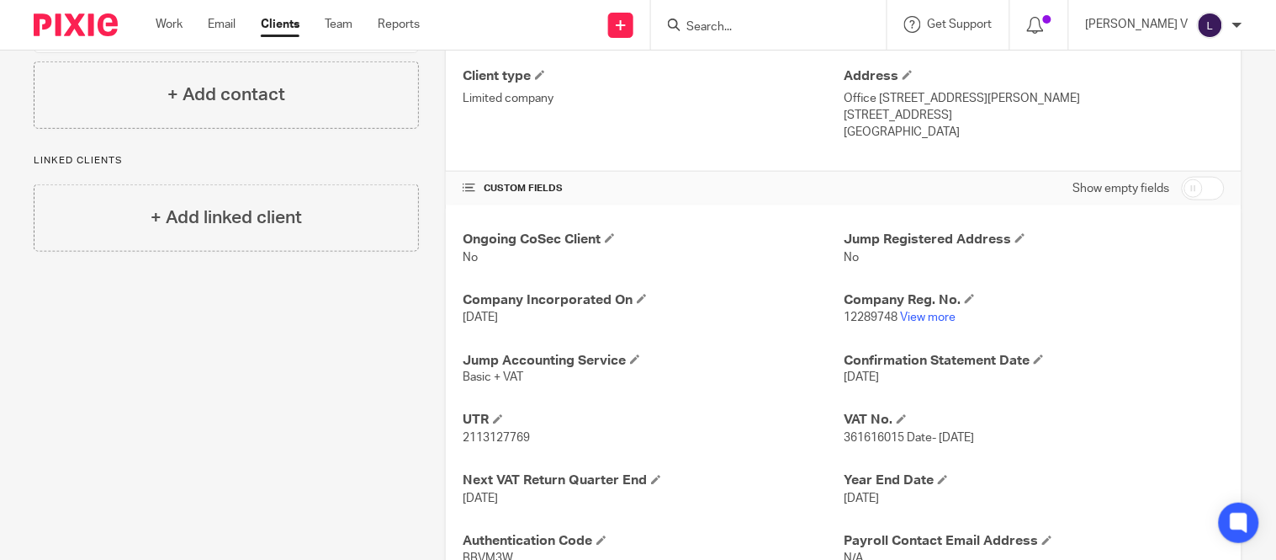
scroll to position [0, 0]
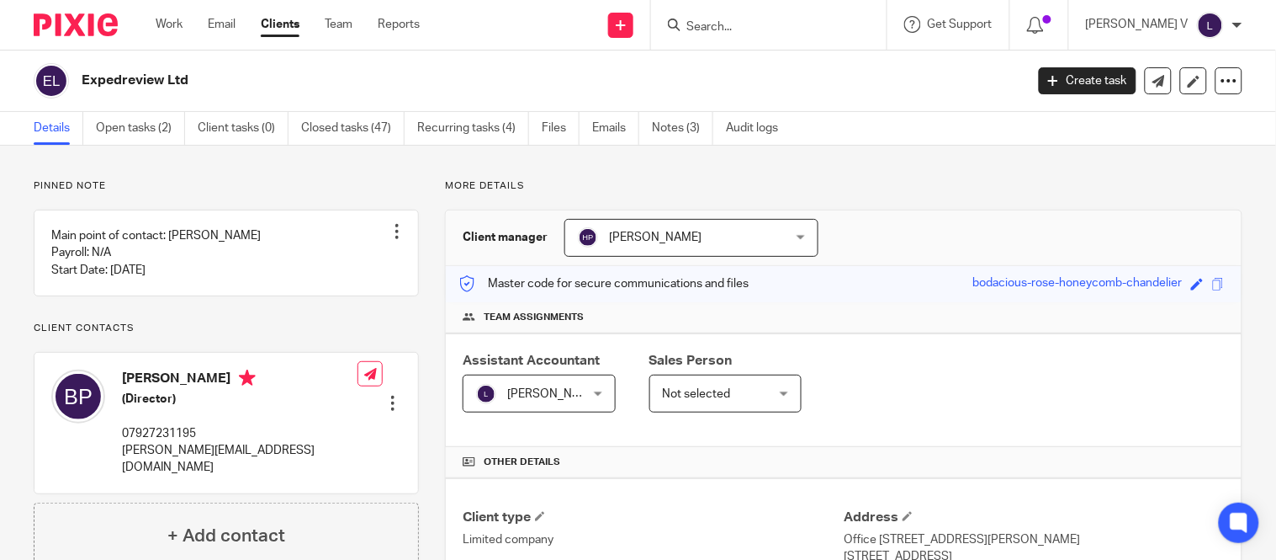
click at [734, 27] on input "Search" at bounding box center [760, 27] width 151 height 15
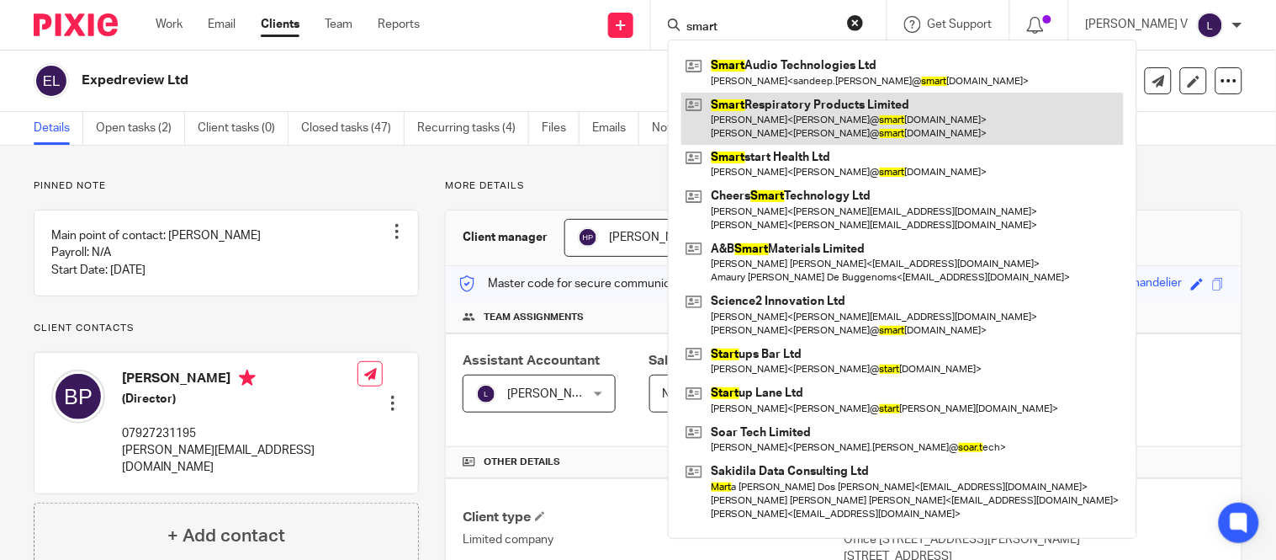
type input "smart"
click at [804, 114] on link at bounding box center [903, 119] width 443 height 52
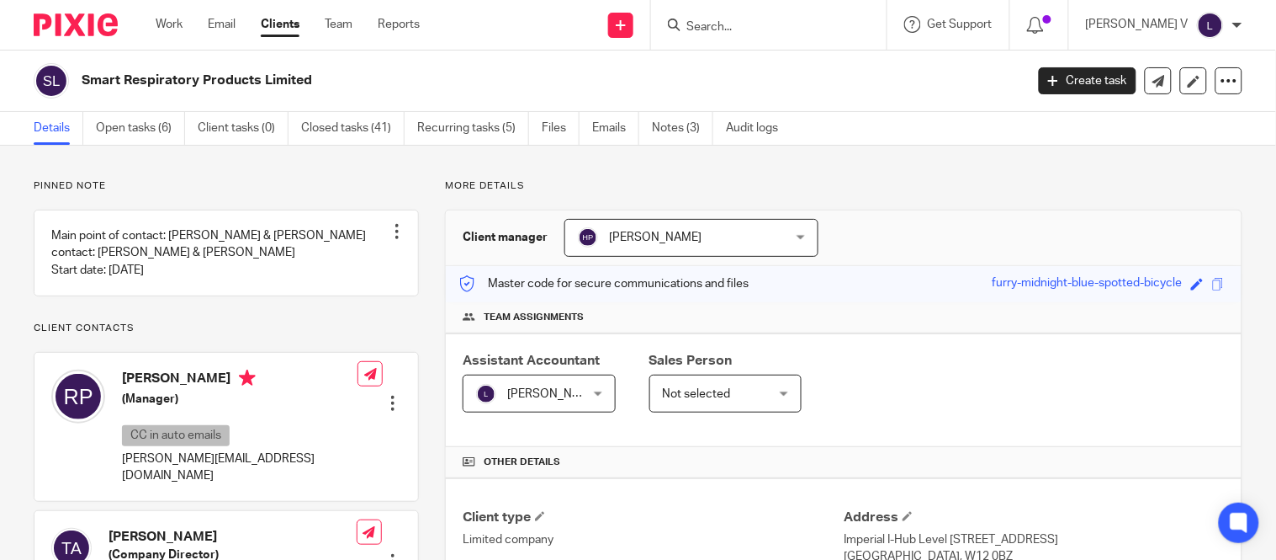
scroll to position [316, 0]
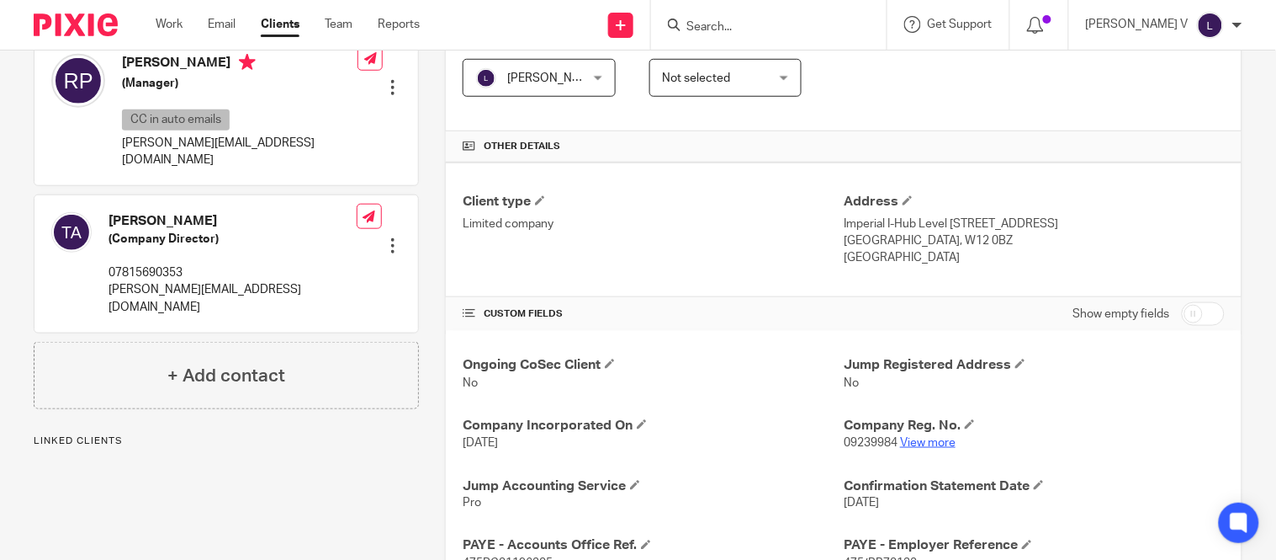
click at [923, 448] on link "View more" at bounding box center [928, 443] width 56 height 12
